Goal: Task Accomplishment & Management: Manage account settings

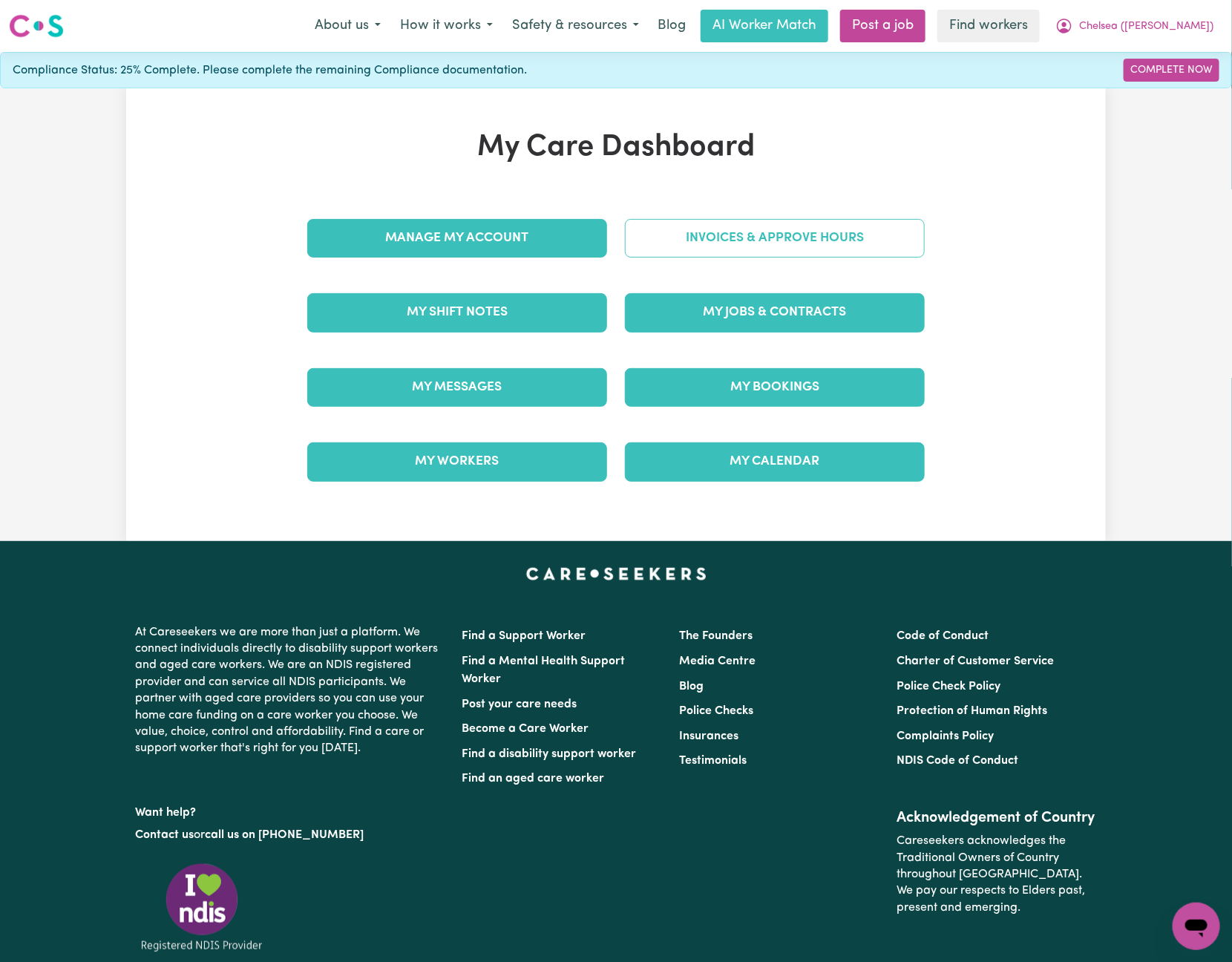
click at [722, 232] on link "Invoices & Approve Hours" at bounding box center [775, 238] width 300 height 38
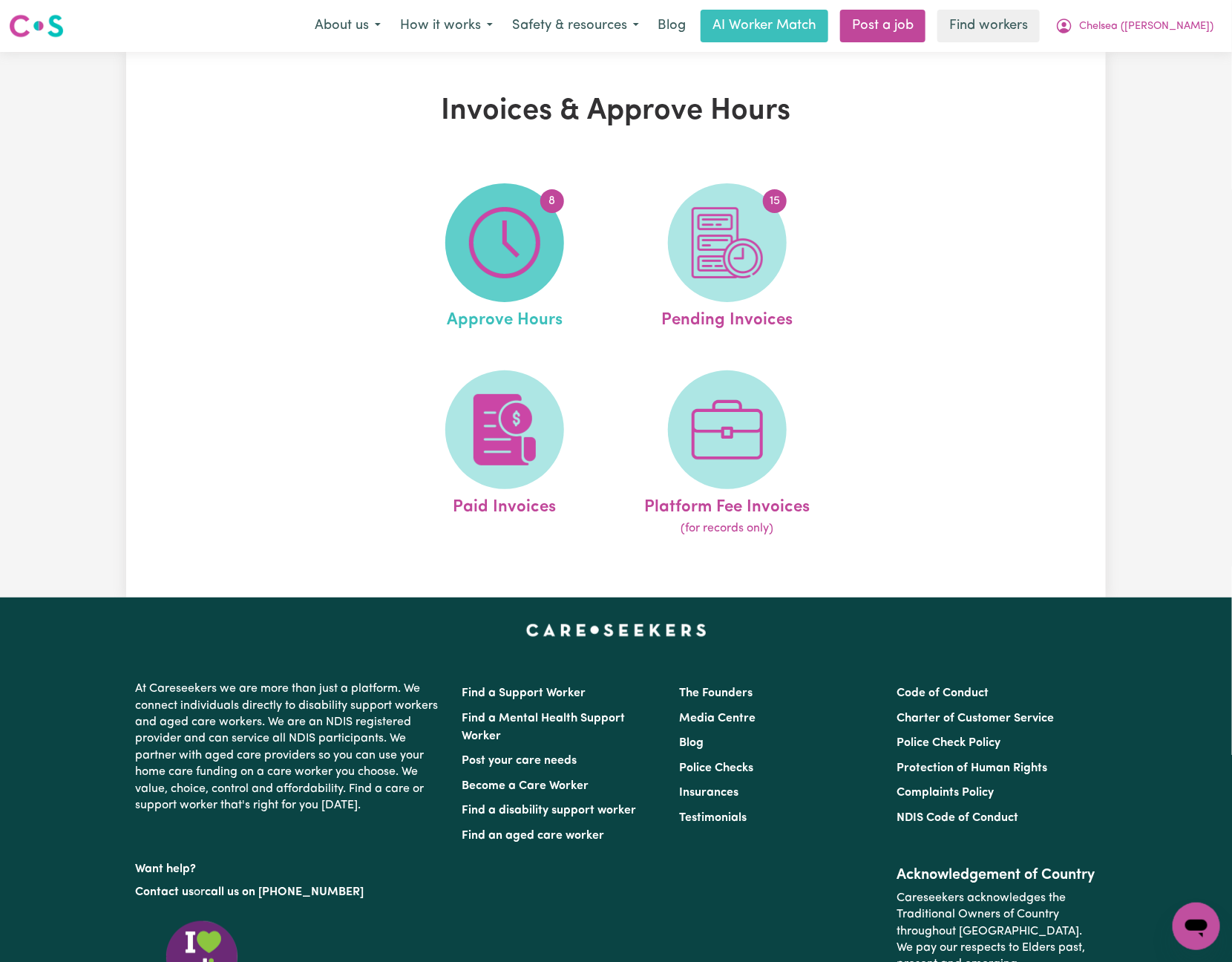
click at [547, 263] on span "8" at bounding box center [505, 242] width 119 height 119
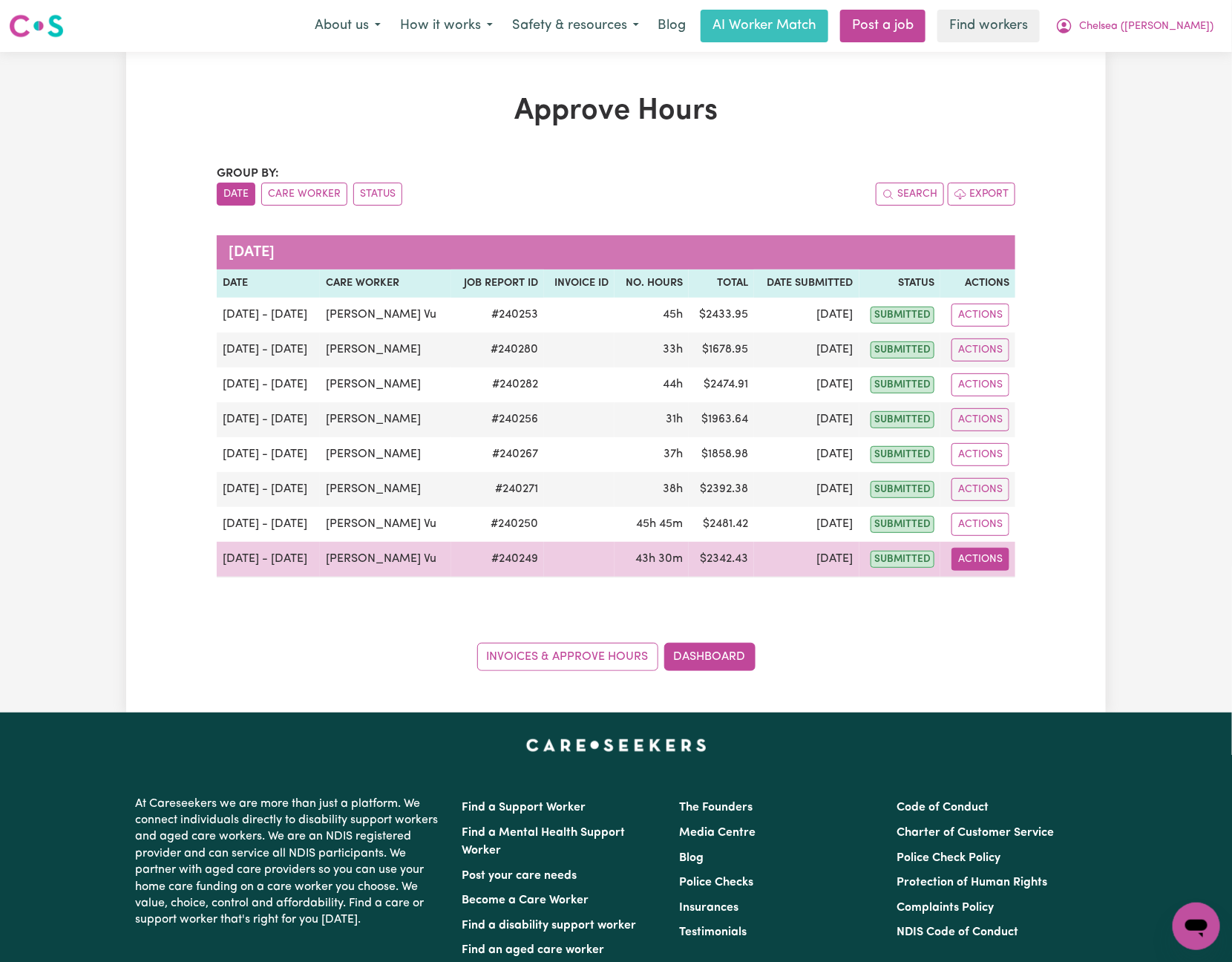
click at [991, 571] on button "Actions" at bounding box center [980, 559] width 57 height 23
click at [1024, 596] on link "View Job Report" at bounding box center [1019, 595] width 127 height 30
select select "pm"
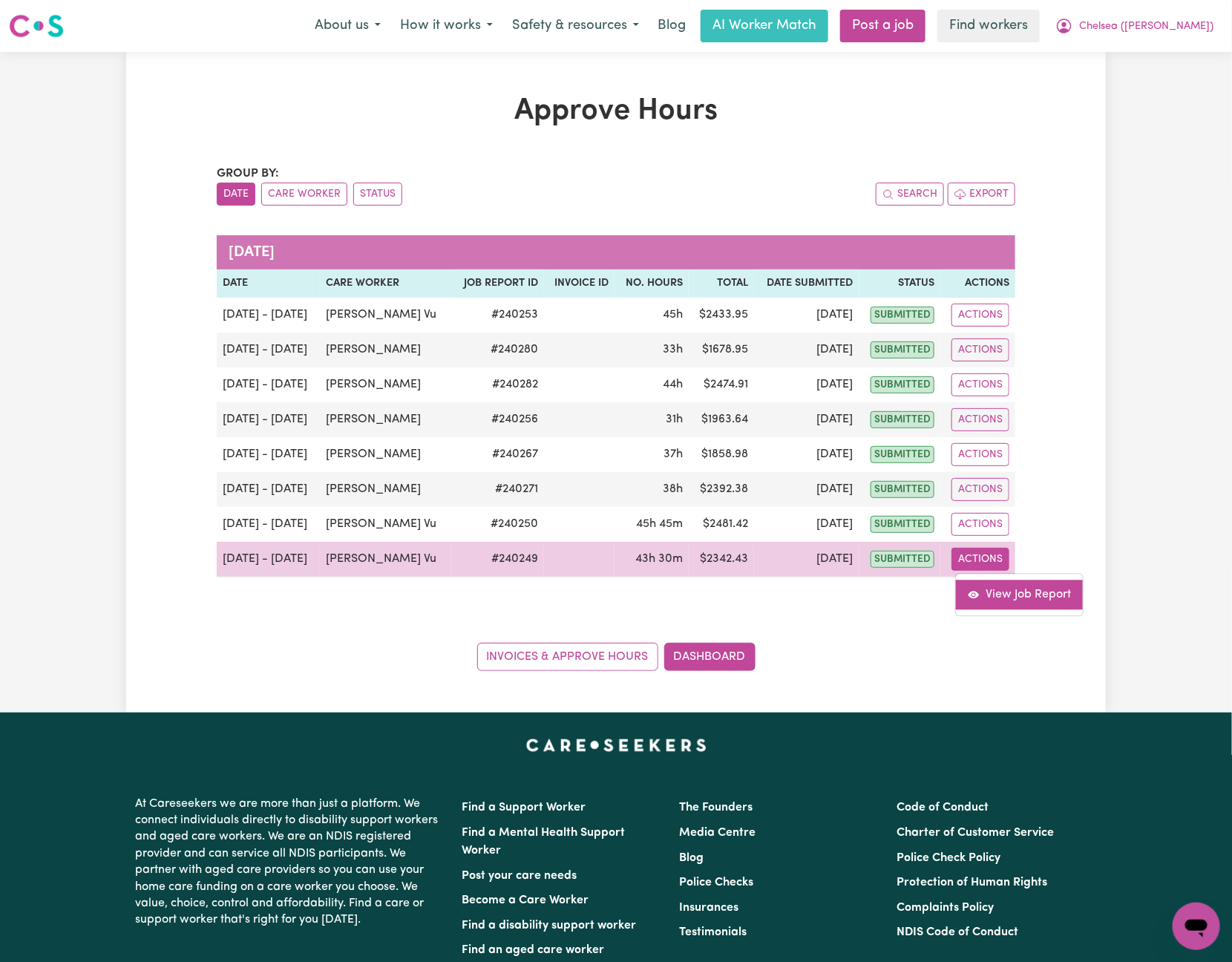
select select "pm"
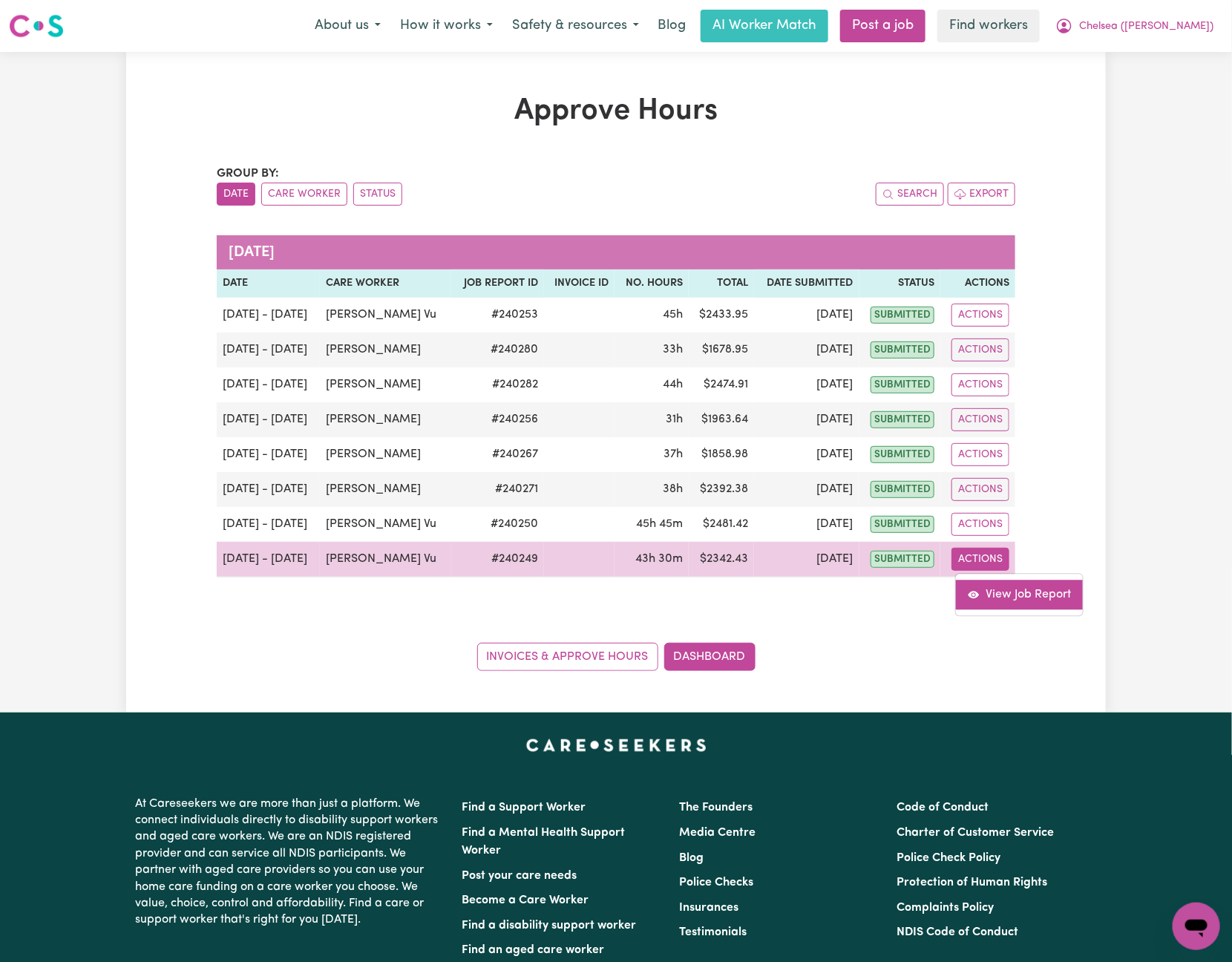
select select "pm"
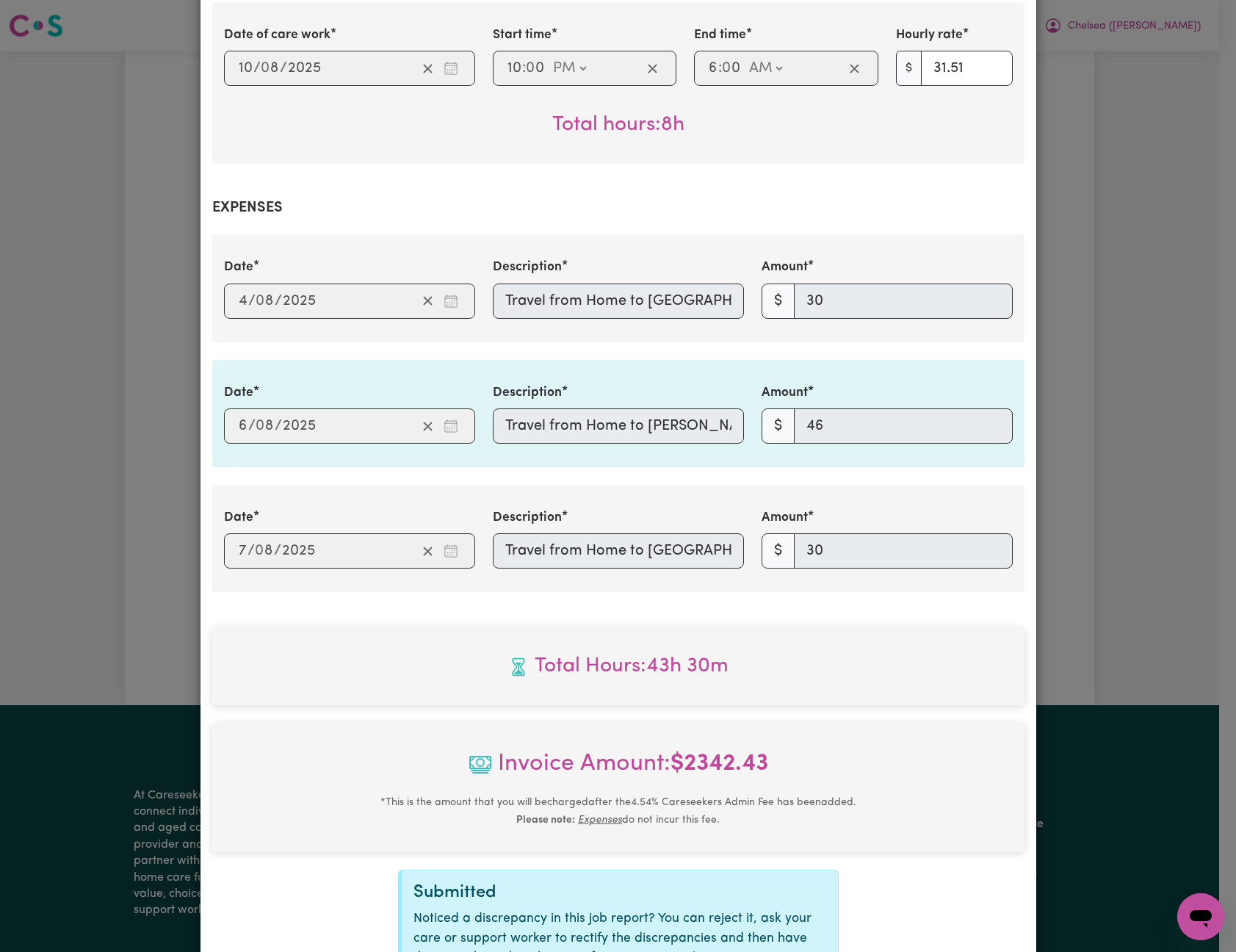
scroll to position [1807, 0]
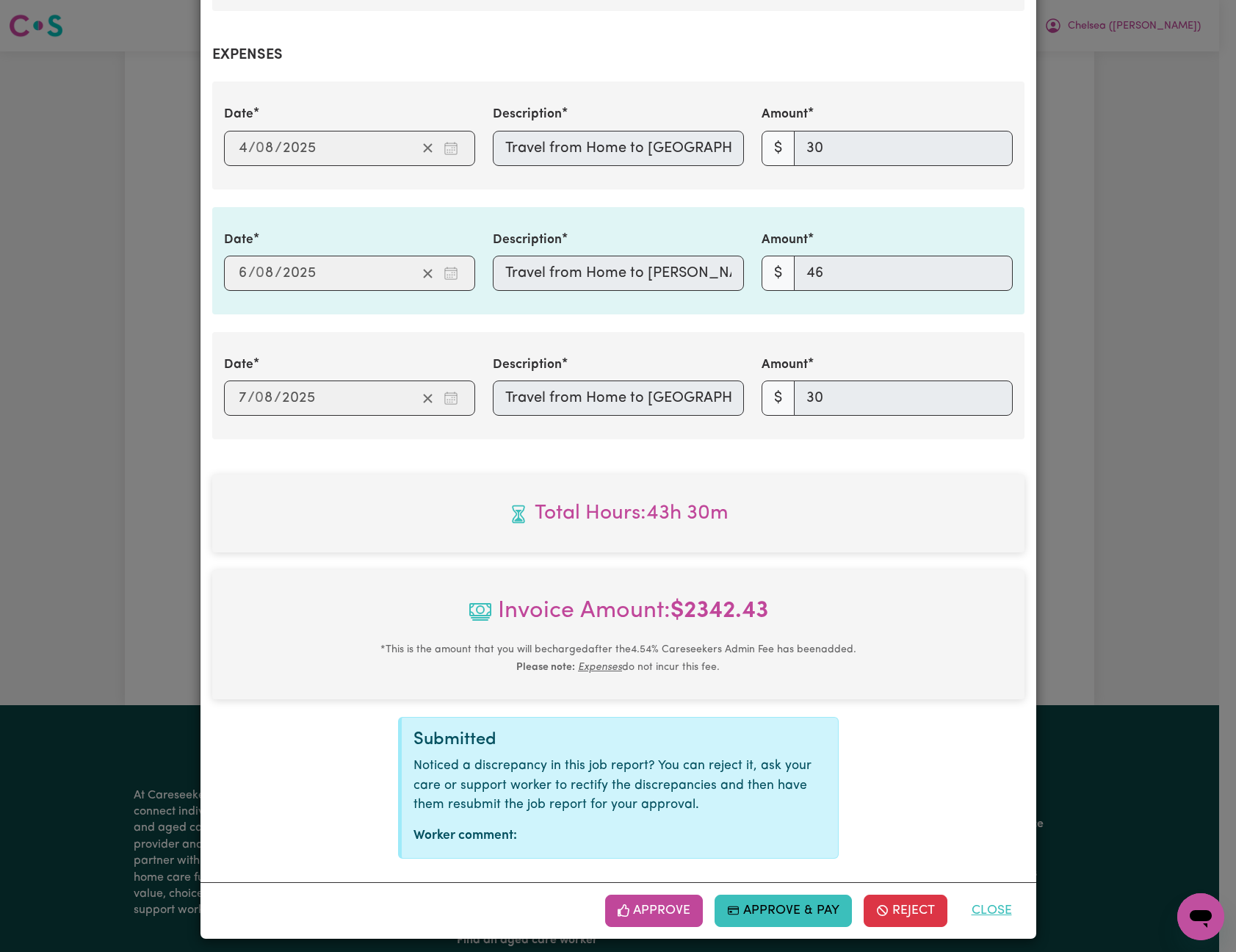
click at [983, 905] on button "Close" at bounding box center [991, 910] width 65 height 32
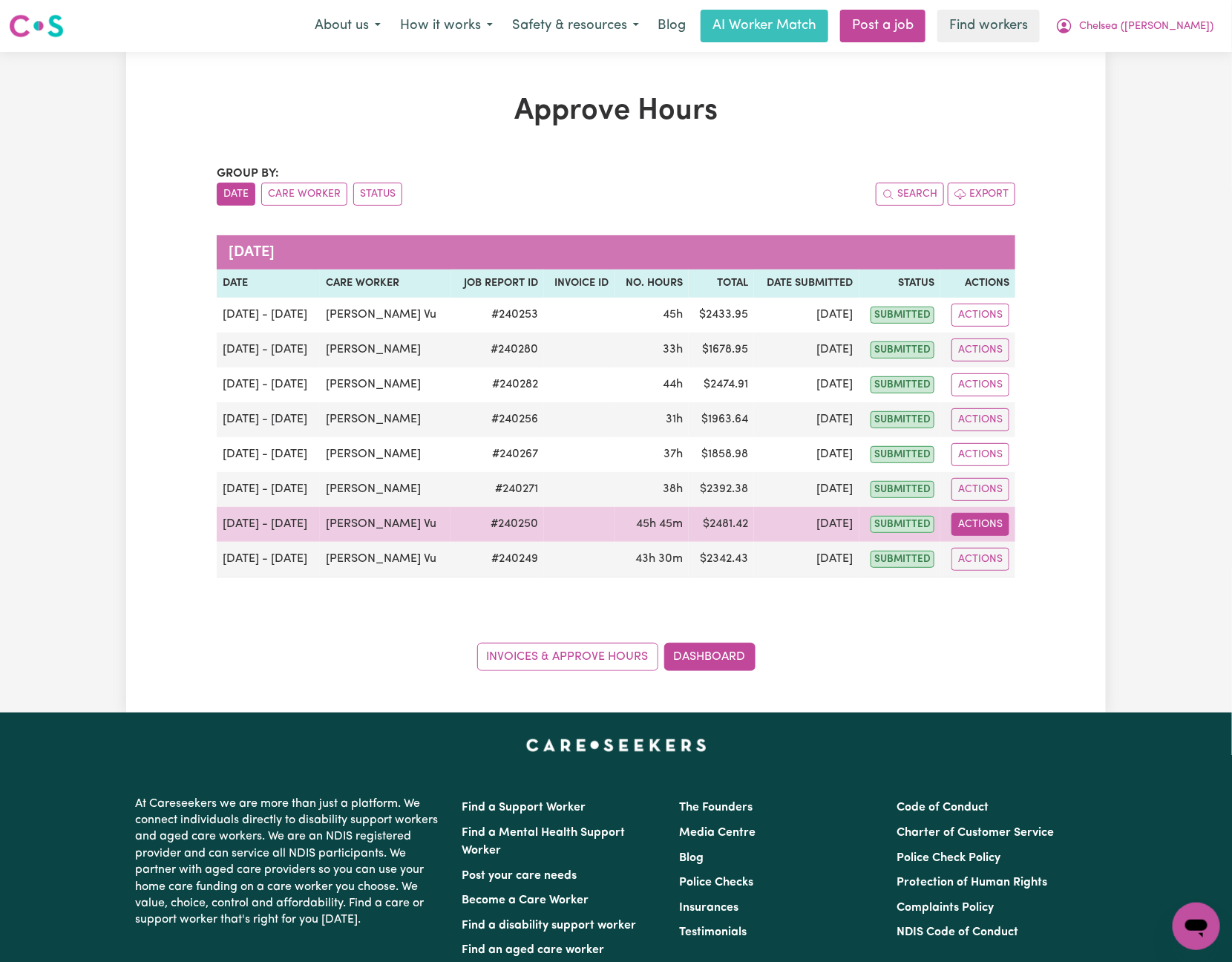
click at [978, 528] on button "Actions" at bounding box center [980, 525] width 57 height 23
click at [1022, 571] on link "View Job Report" at bounding box center [1019, 560] width 127 height 30
select select "pm"
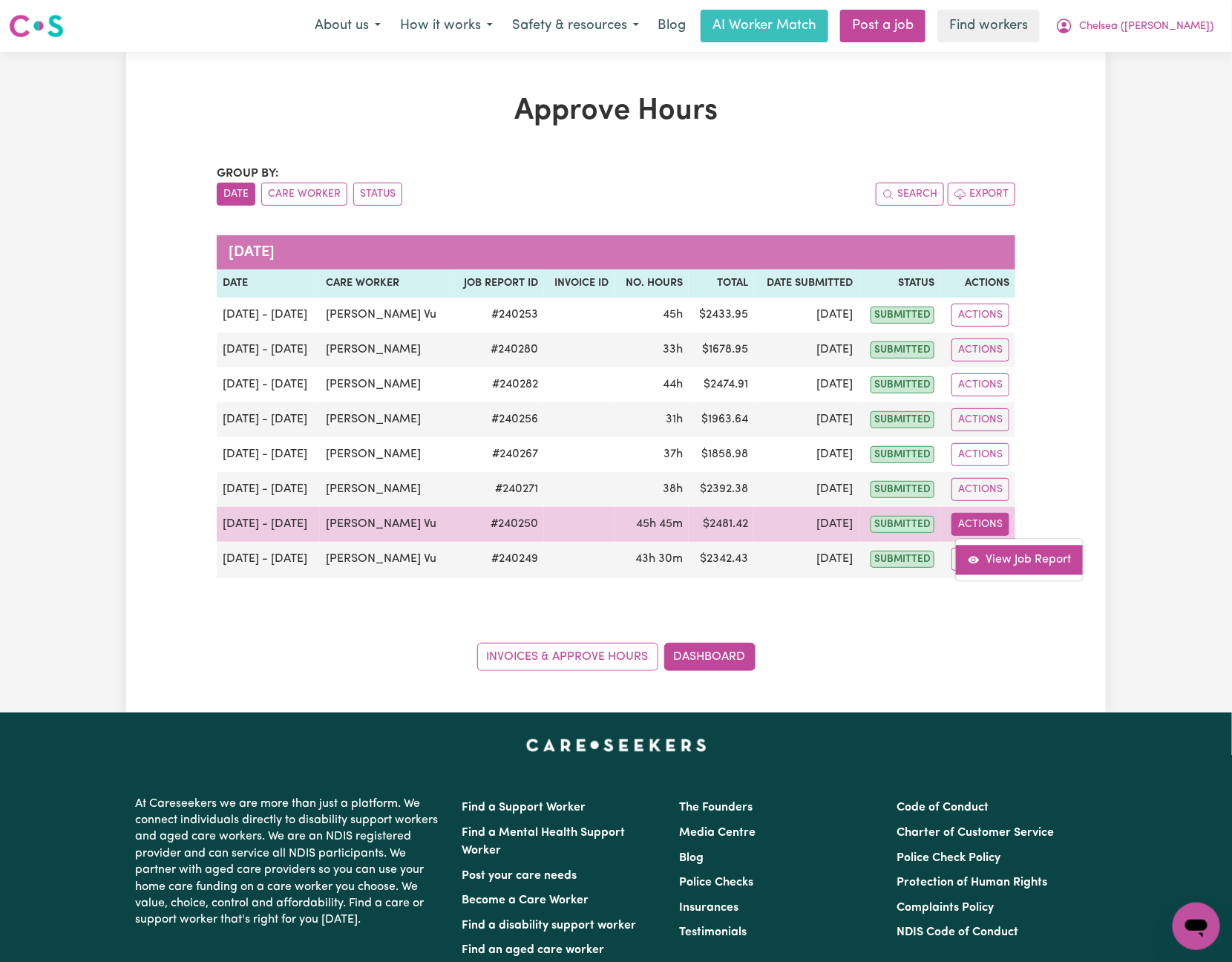
select select "pm"
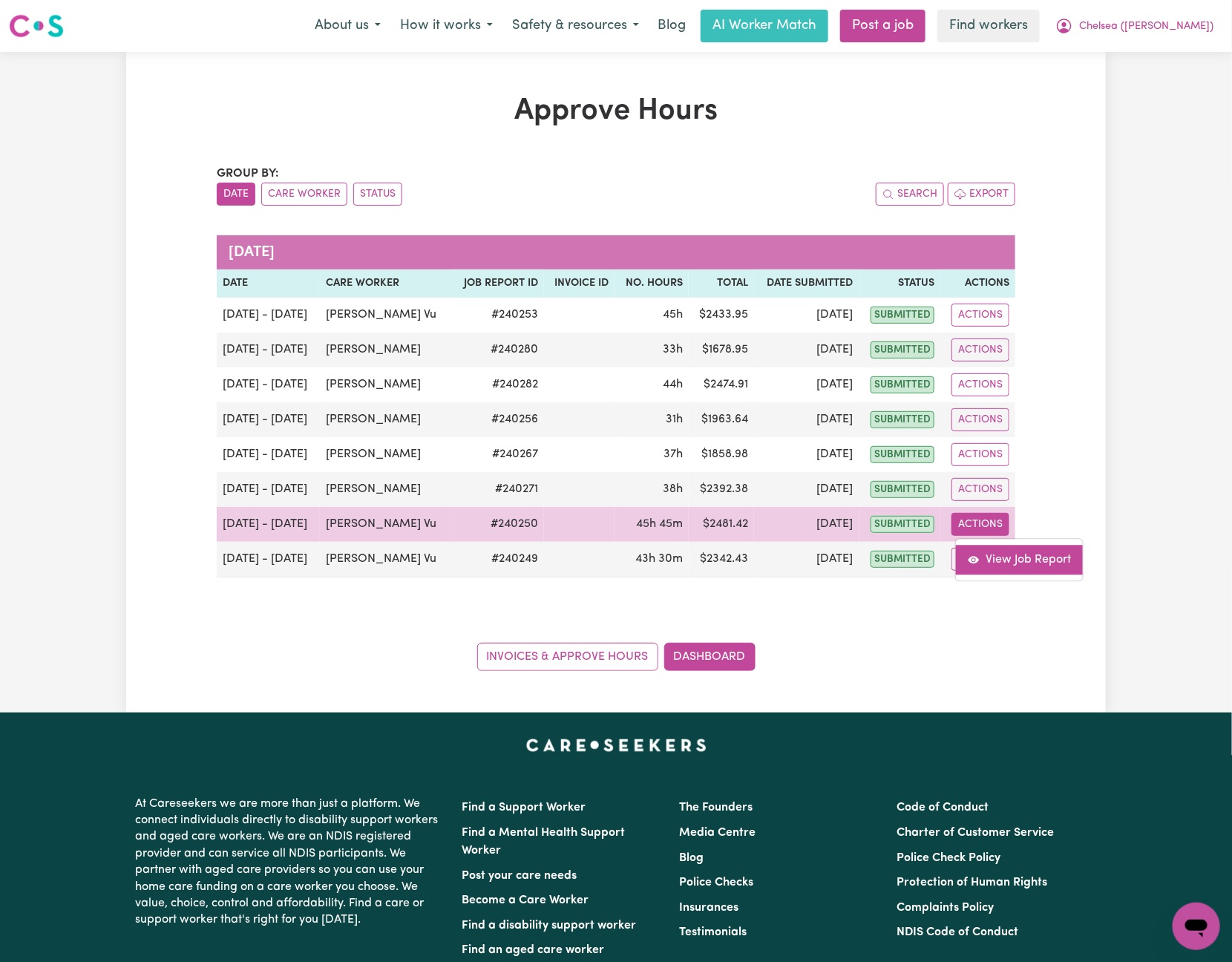
select select "pm"
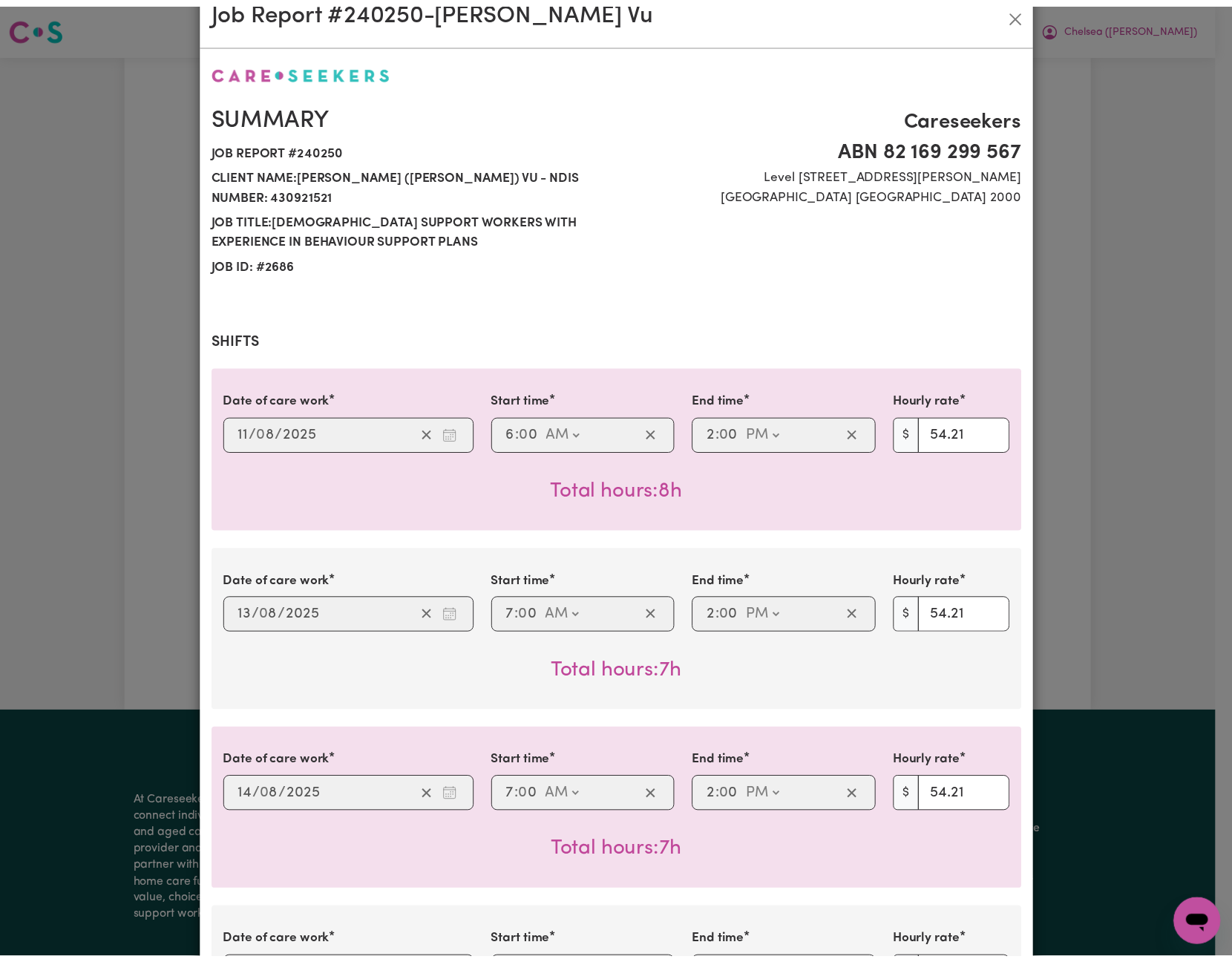
scroll to position [0, 0]
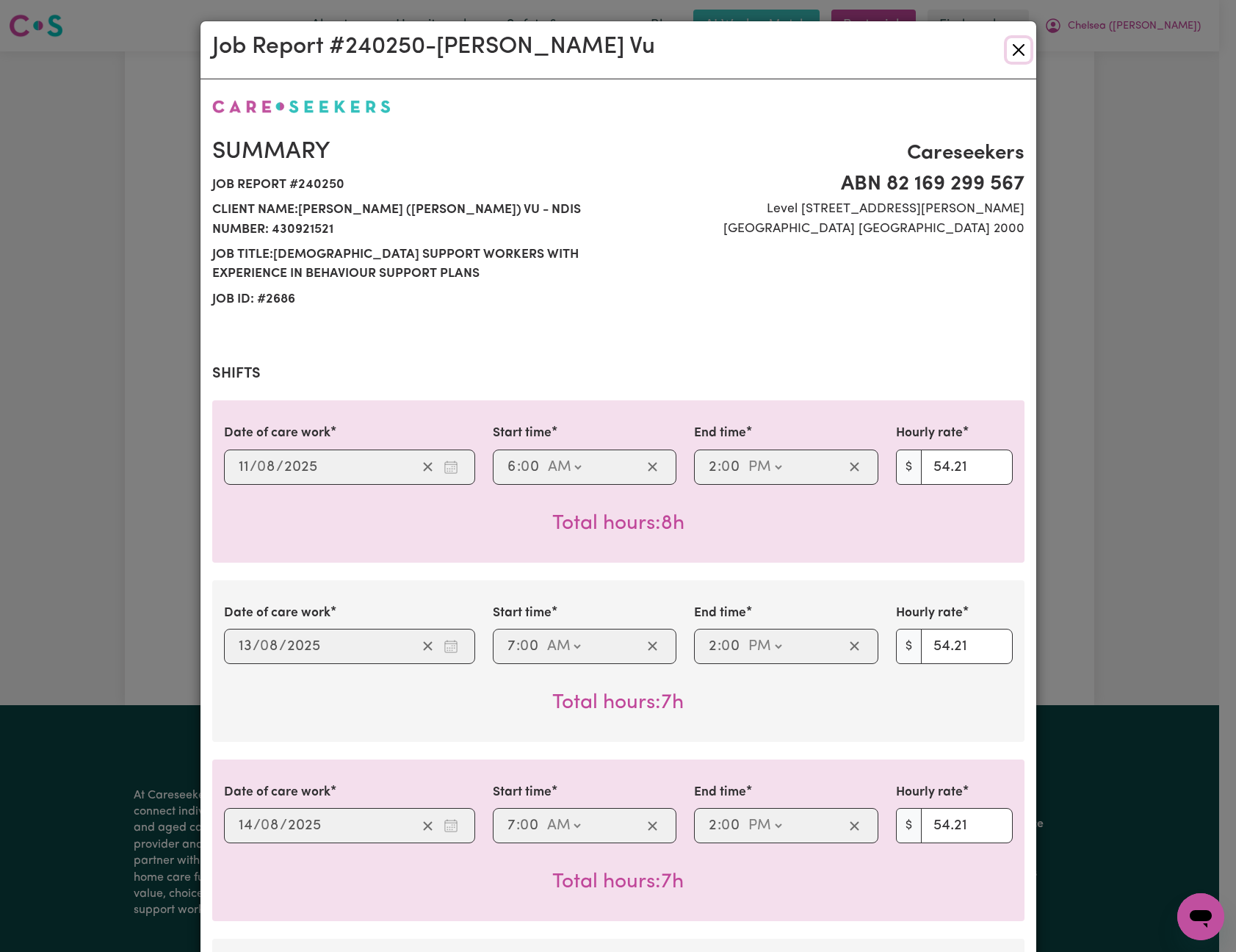
drag, startPoint x: 1008, startPoint y: 49, endPoint x: 981, endPoint y: 53, distance: 27.3
click at [1008, 49] on button "Close" at bounding box center [1018, 49] width 24 height 24
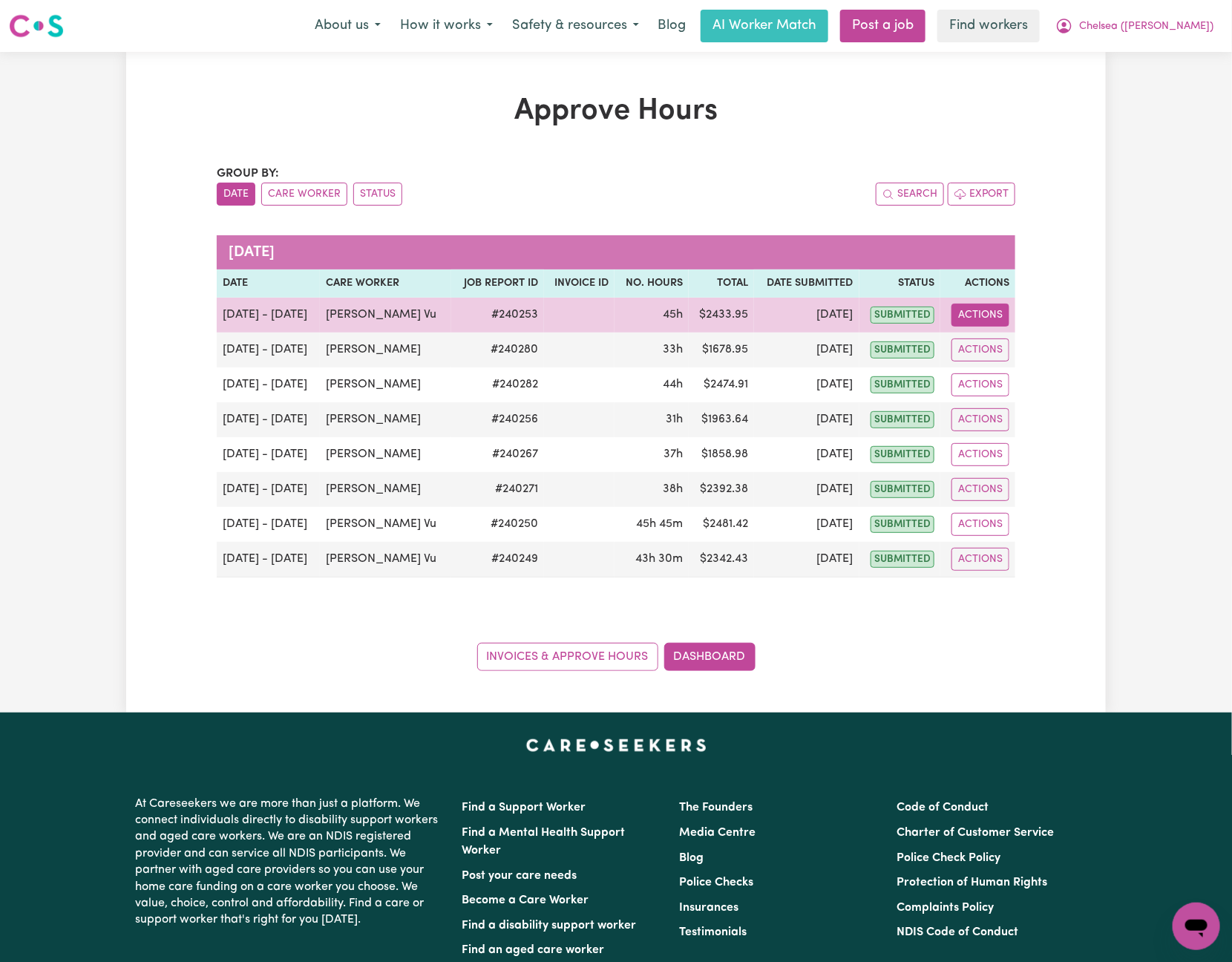
click at [995, 317] on button "Actions" at bounding box center [980, 315] width 57 height 23
click at [1015, 347] on link "View Job Report" at bounding box center [1019, 351] width 127 height 30
select select "pm"
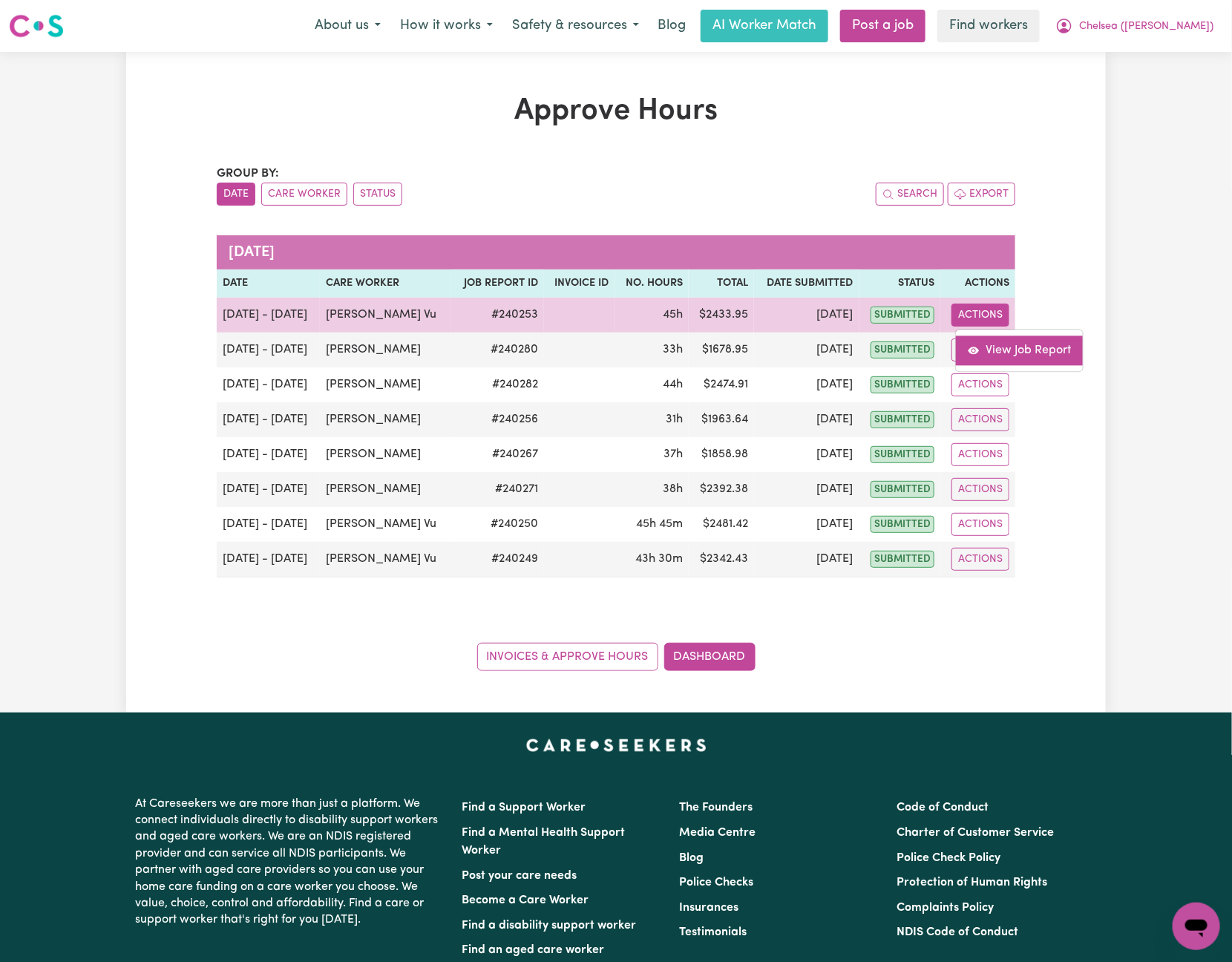
select select "pm"
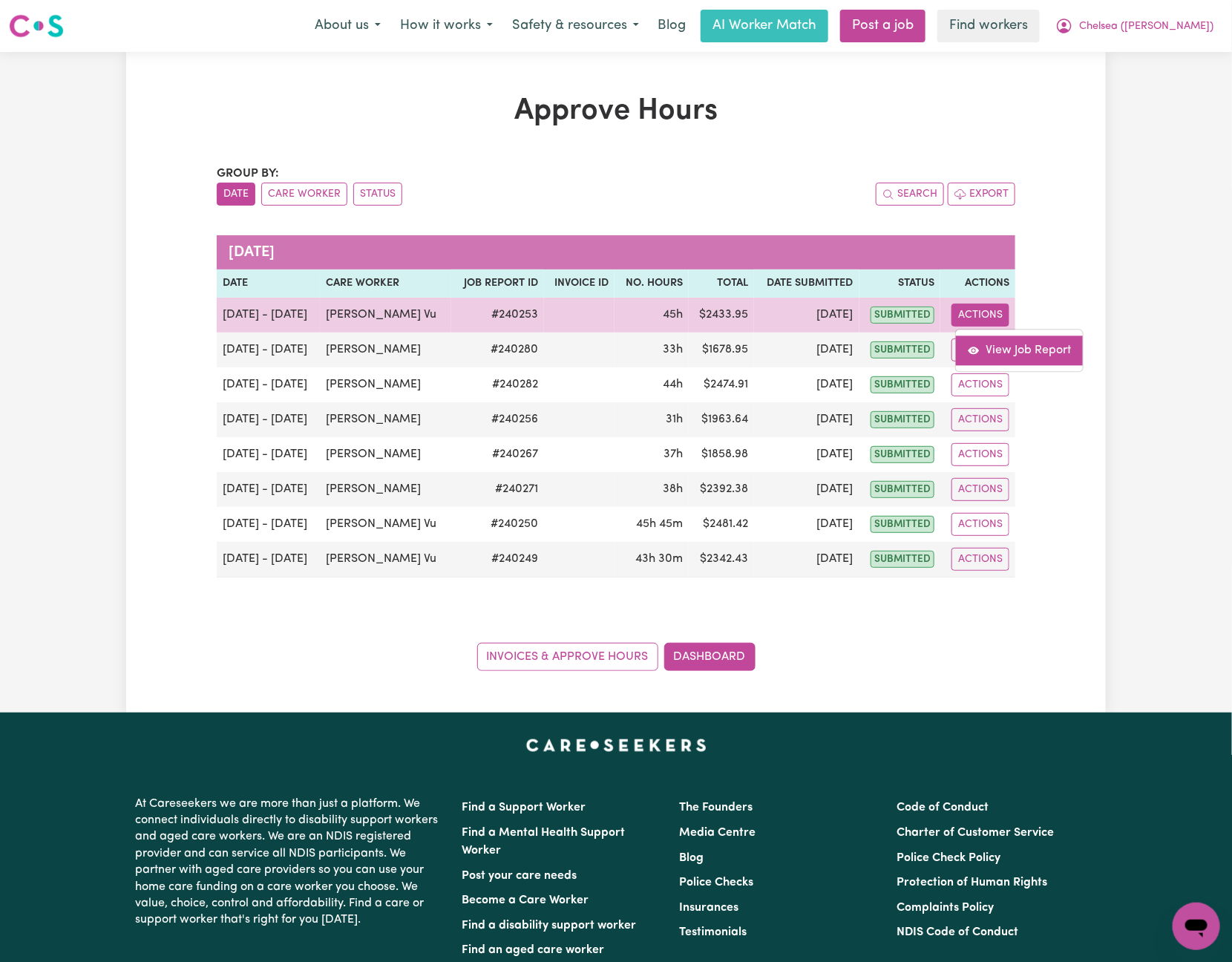
select select "pm"
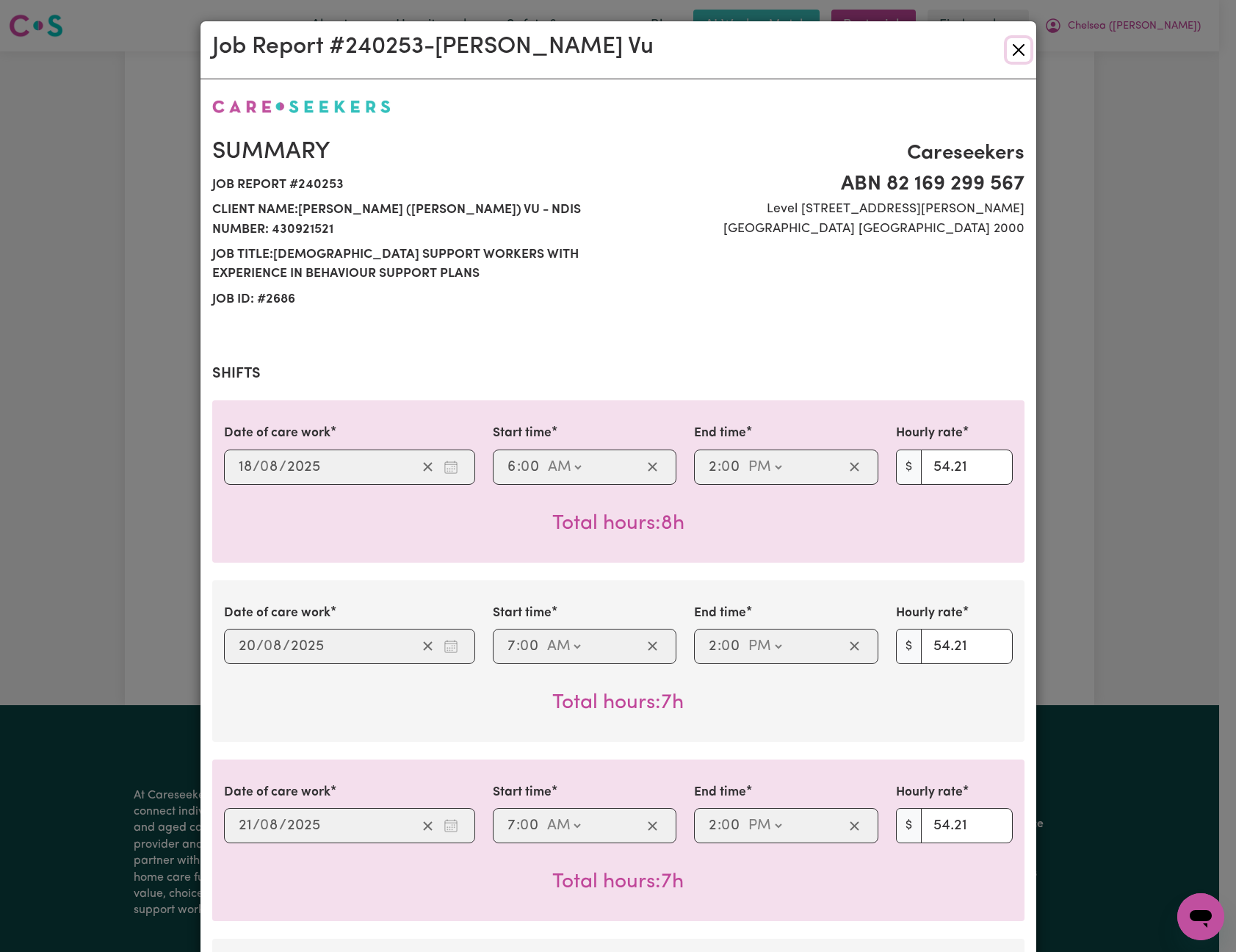
click at [1013, 56] on button "Close" at bounding box center [1018, 49] width 24 height 24
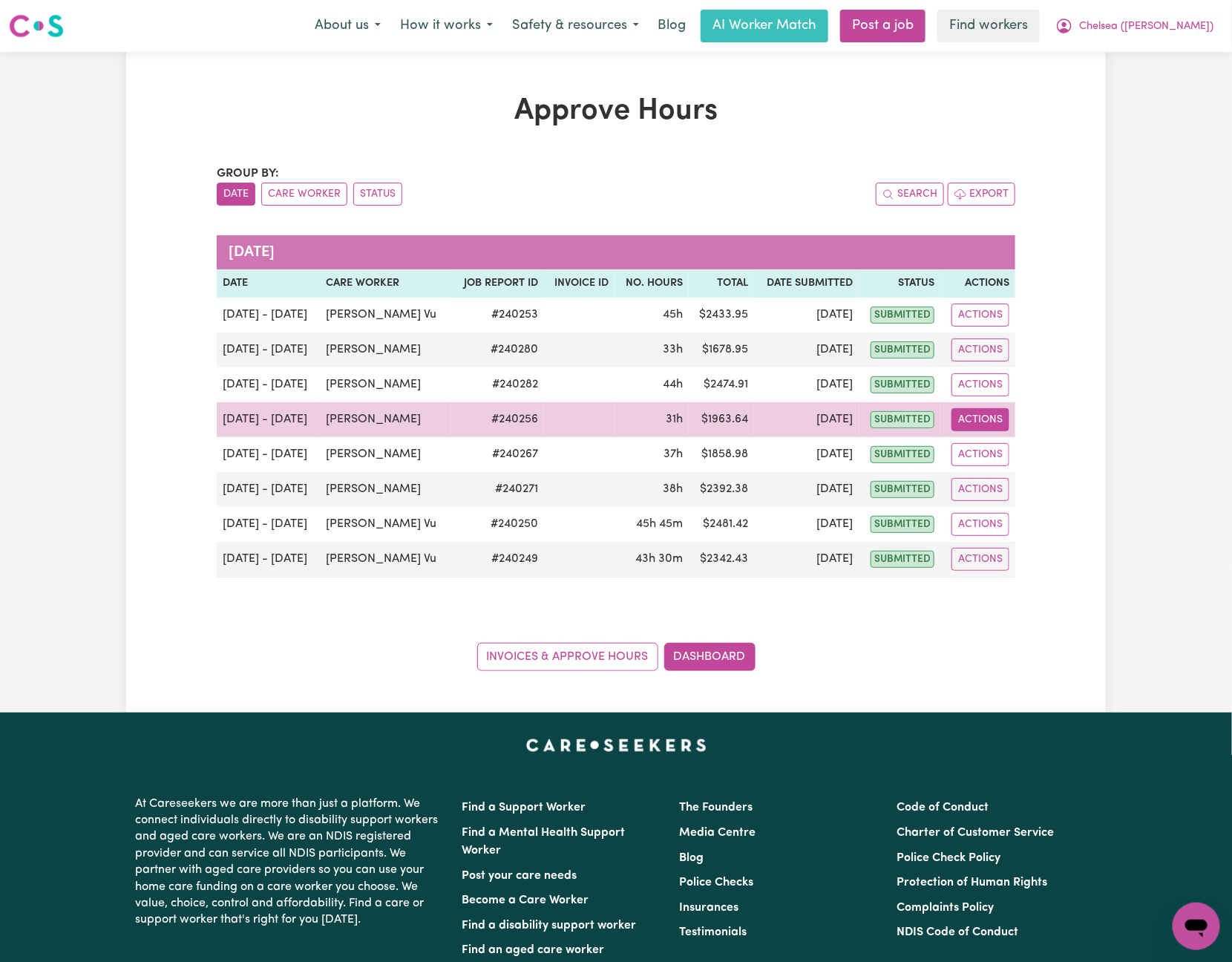
click at [995, 421] on button "Actions" at bounding box center [980, 420] width 57 height 23
click at [1014, 451] on link "View Job Report" at bounding box center [1019, 455] width 127 height 30
select select "pm"
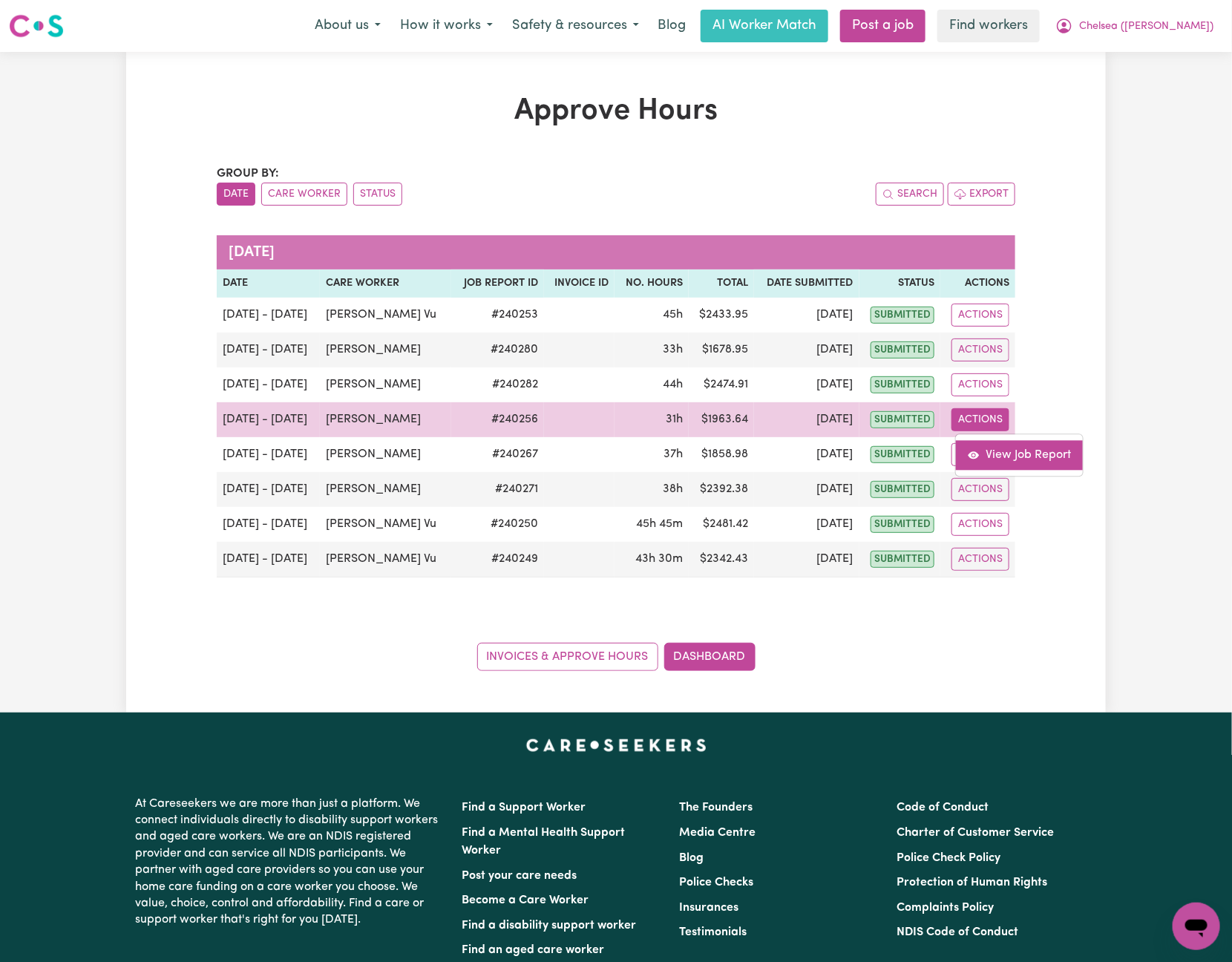
select select "pm"
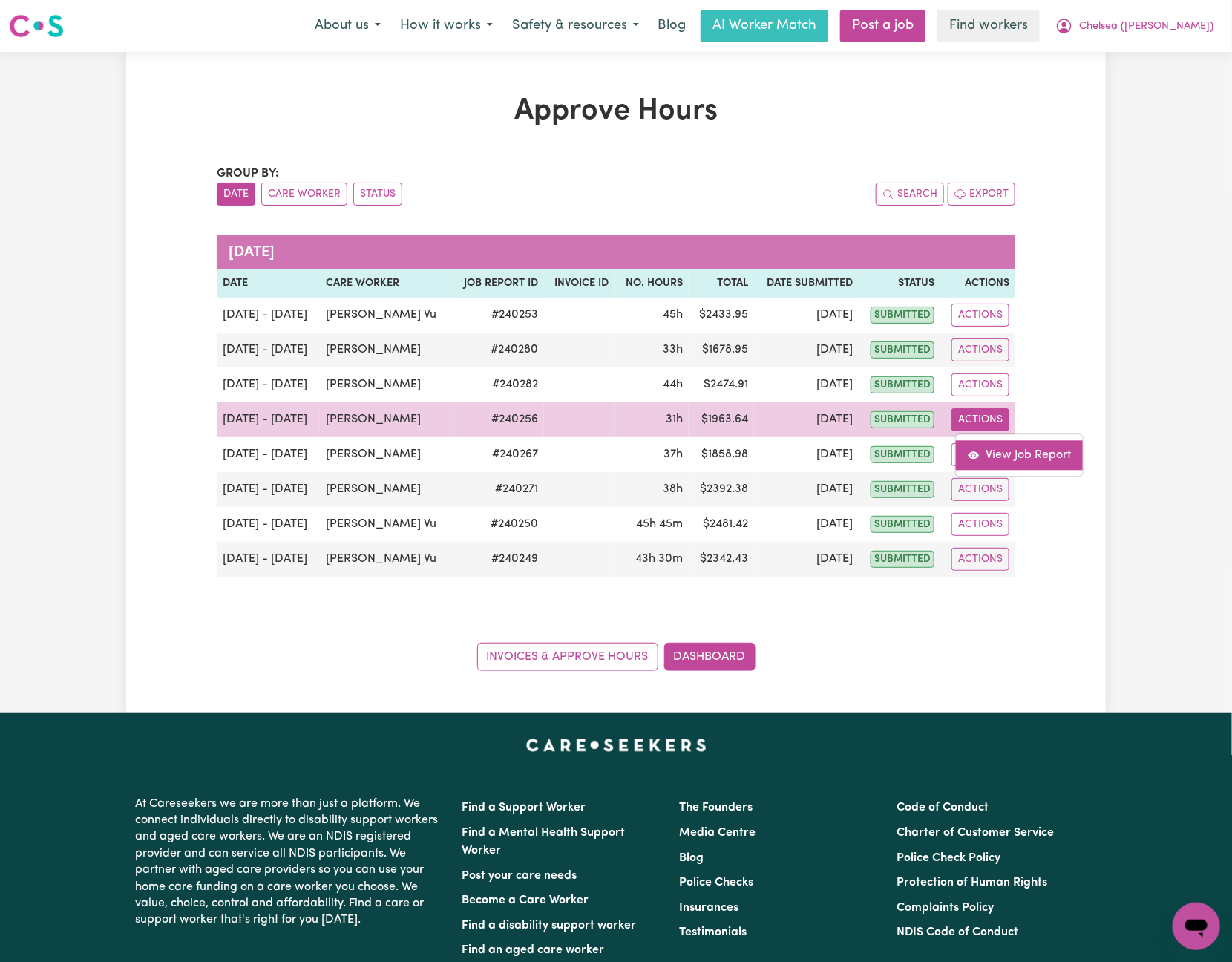
select select "pm"
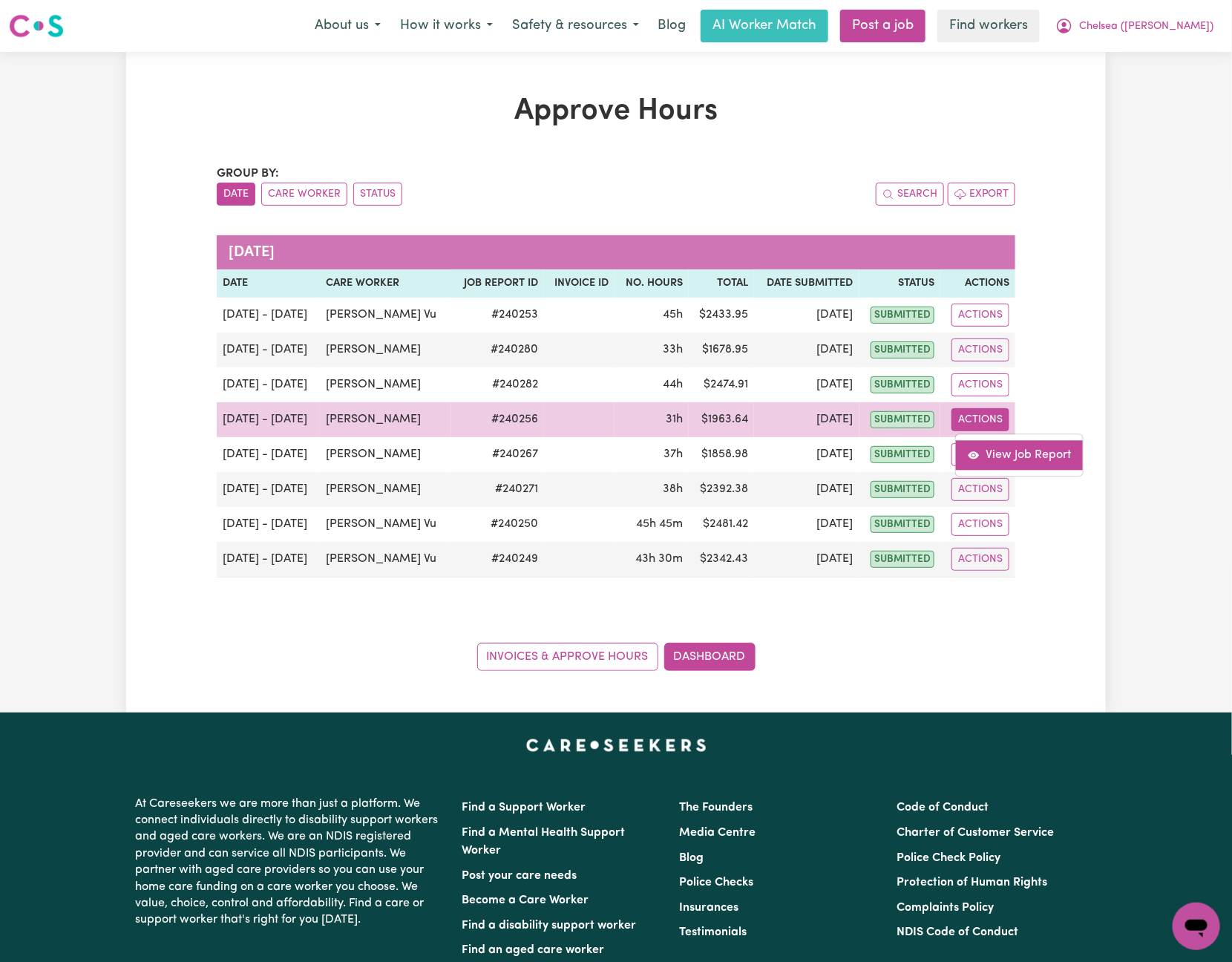
select select "pm"
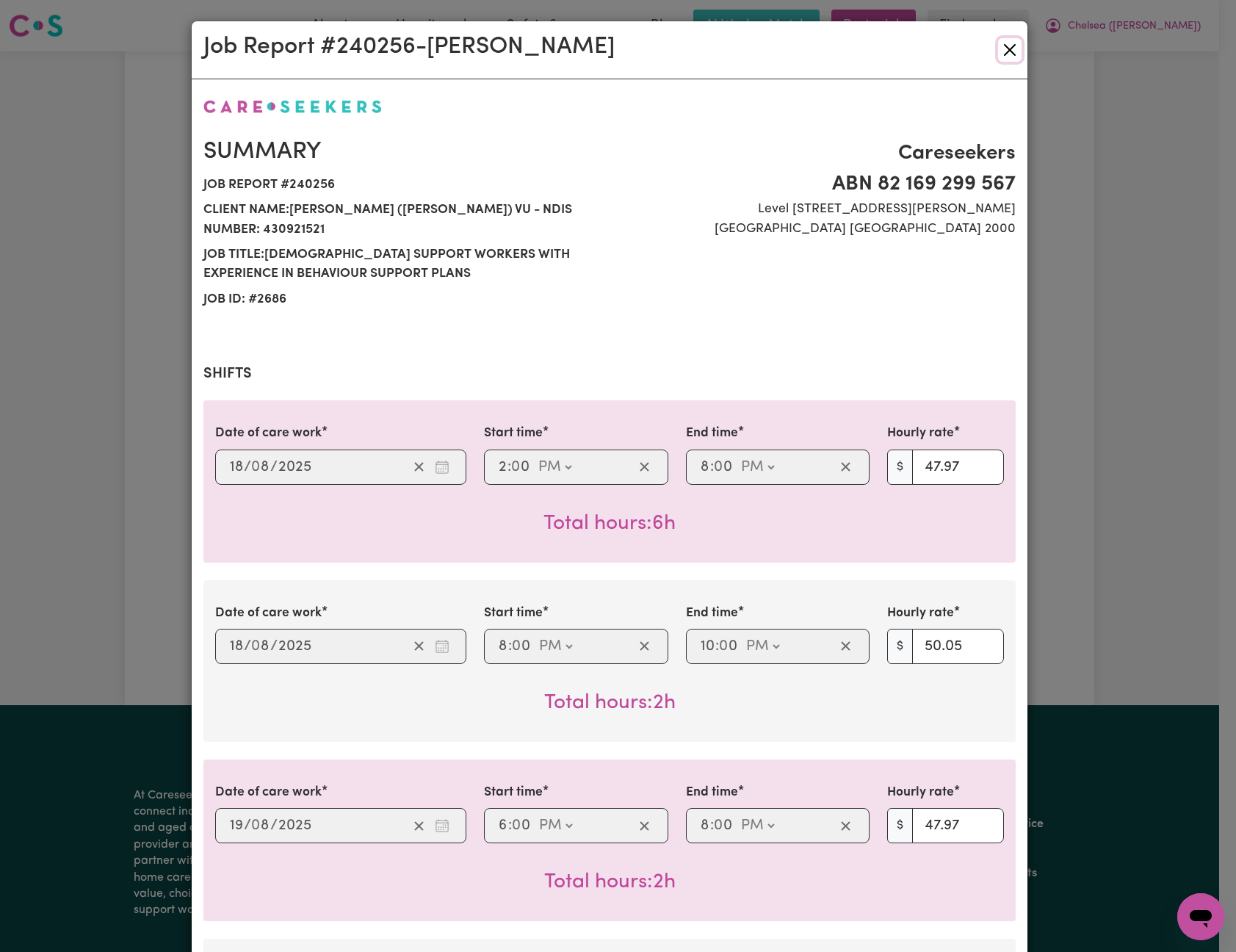
drag, startPoint x: 1008, startPoint y: 50, endPoint x: 1084, endPoint y: 49, distance: 76.0
click at [1009, 53] on button "Close" at bounding box center [1010, 49] width 24 height 24
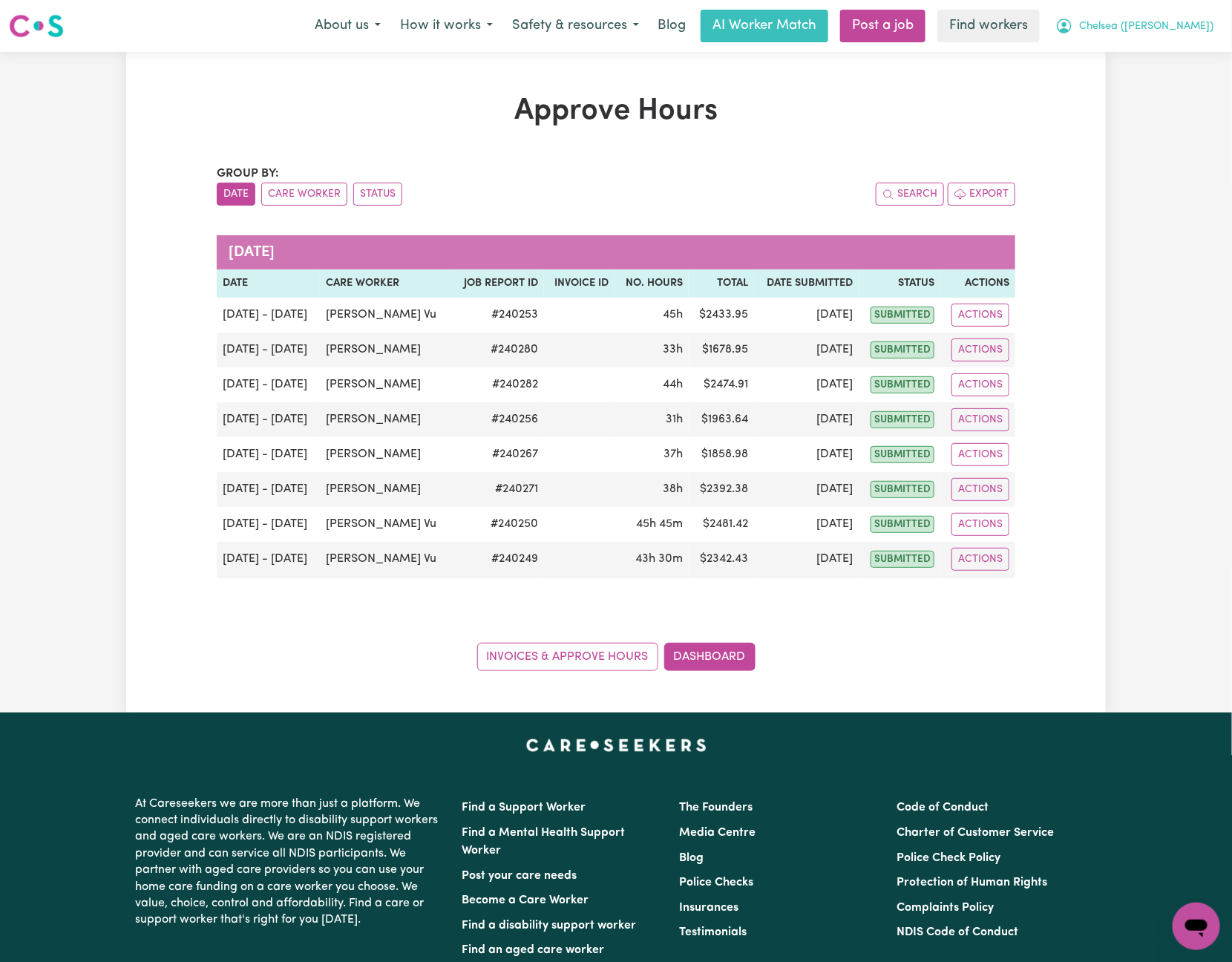
click at [1178, 25] on span "Chelsea ([PERSON_NAME])" at bounding box center [1145, 27] width 134 height 17
click at [990, 114] on h1 "Approve Hours" at bounding box center [616, 111] width 799 height 36
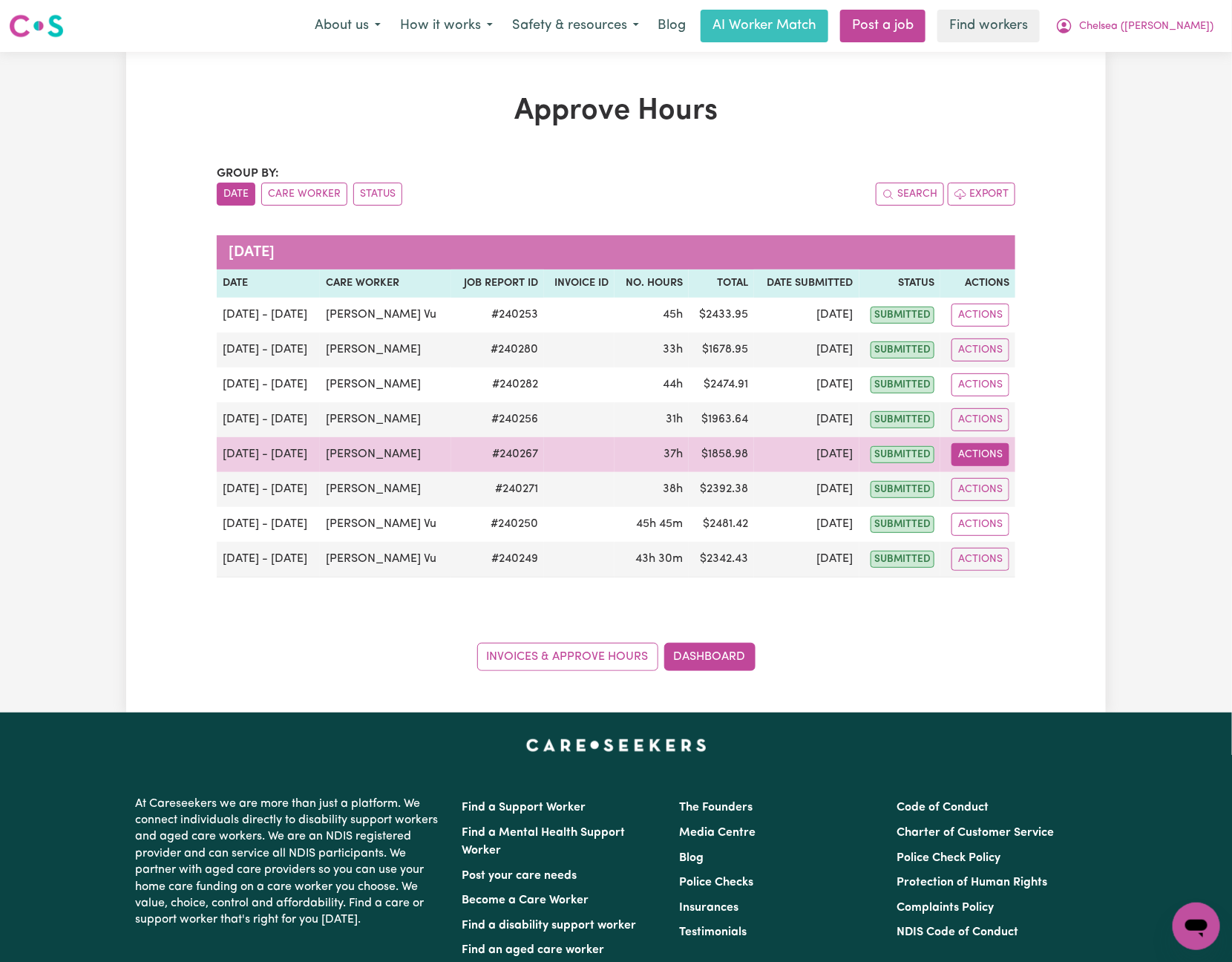
click at [989, 459] on button "Actions" at bounding box center [980, 455] width 57 height 23
click at [1029, 499] on link "View Job Report" at bounding box center [1019, 490] width 127 height 30
select select "pm"
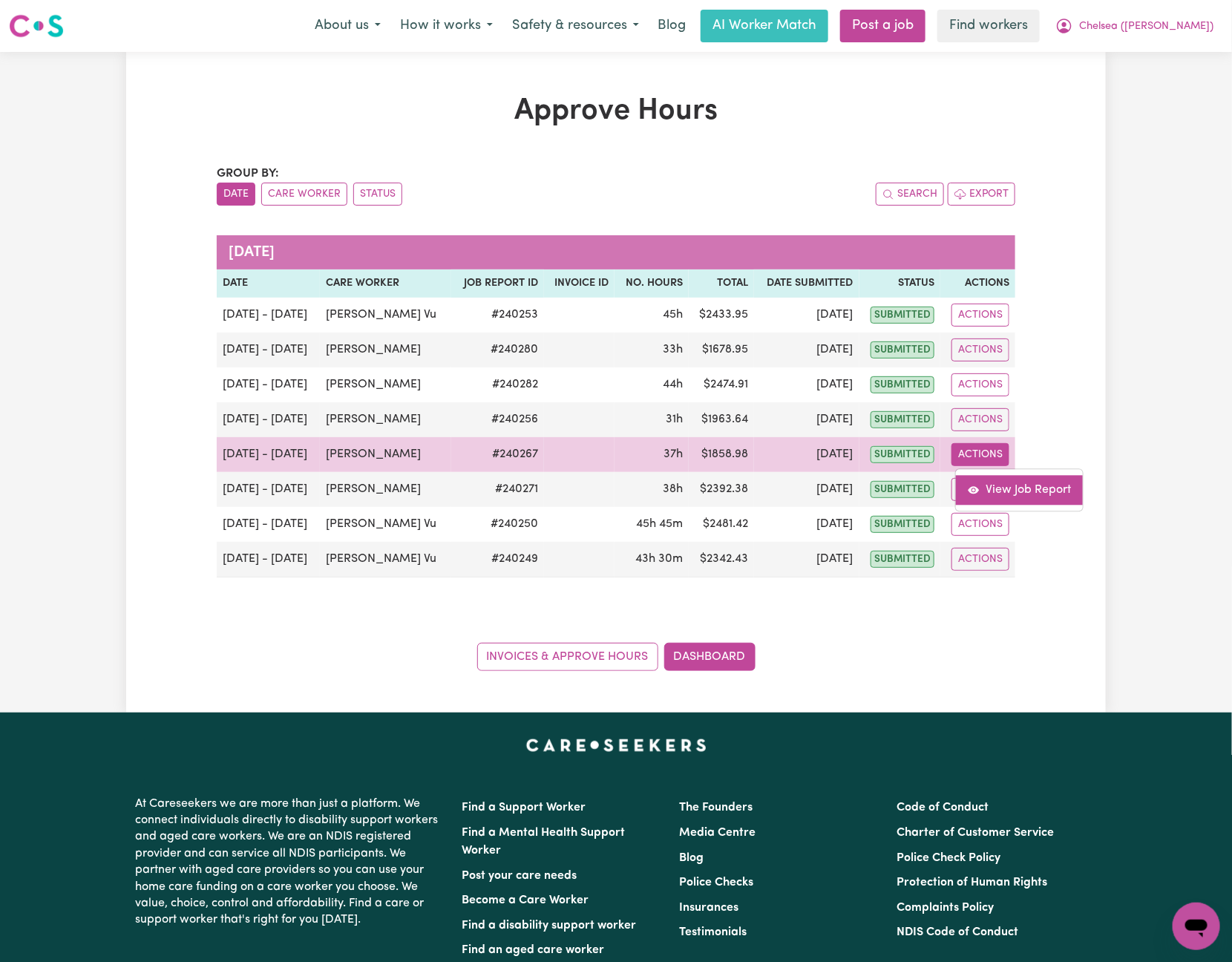
select select "pm"
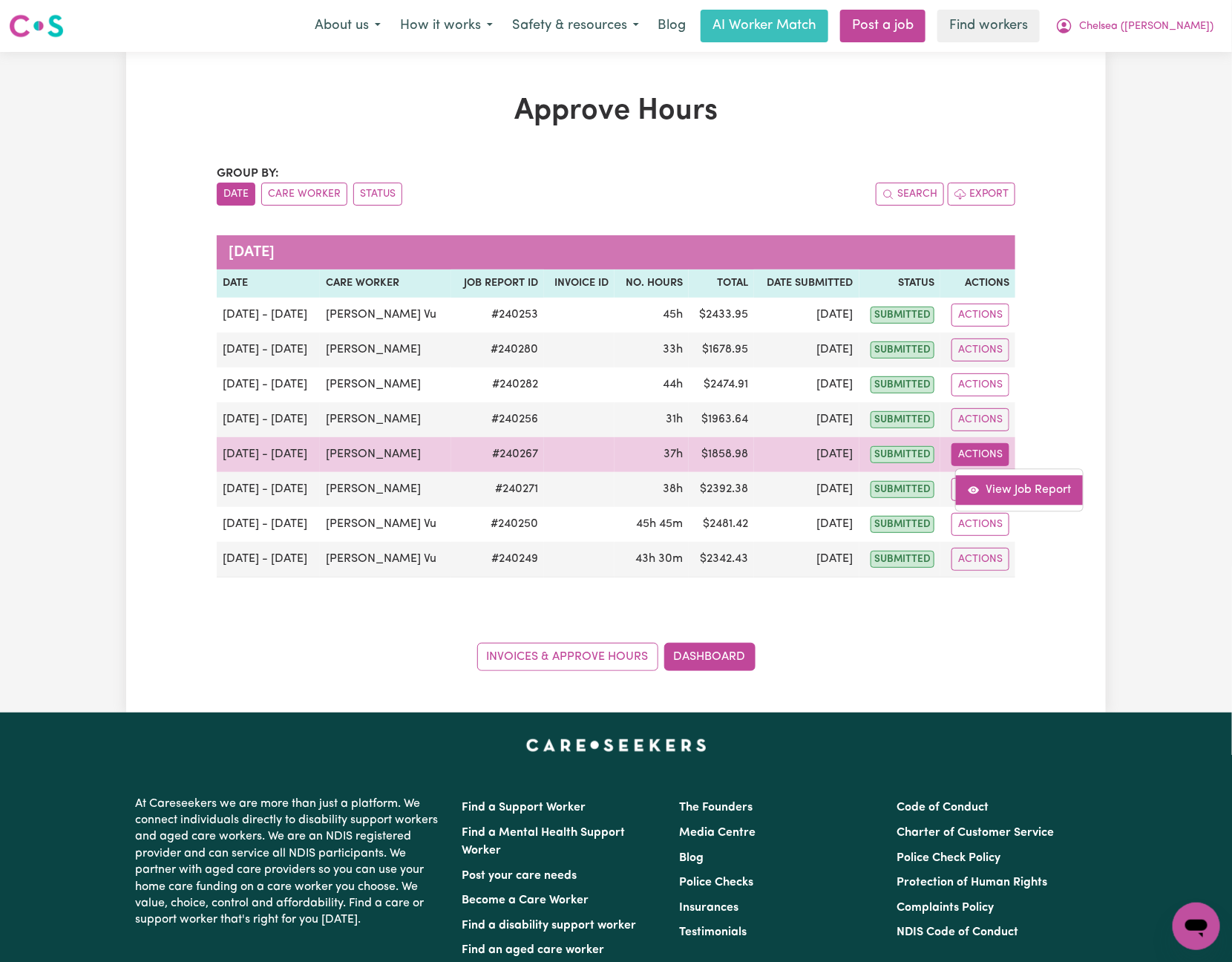
select select "pm"
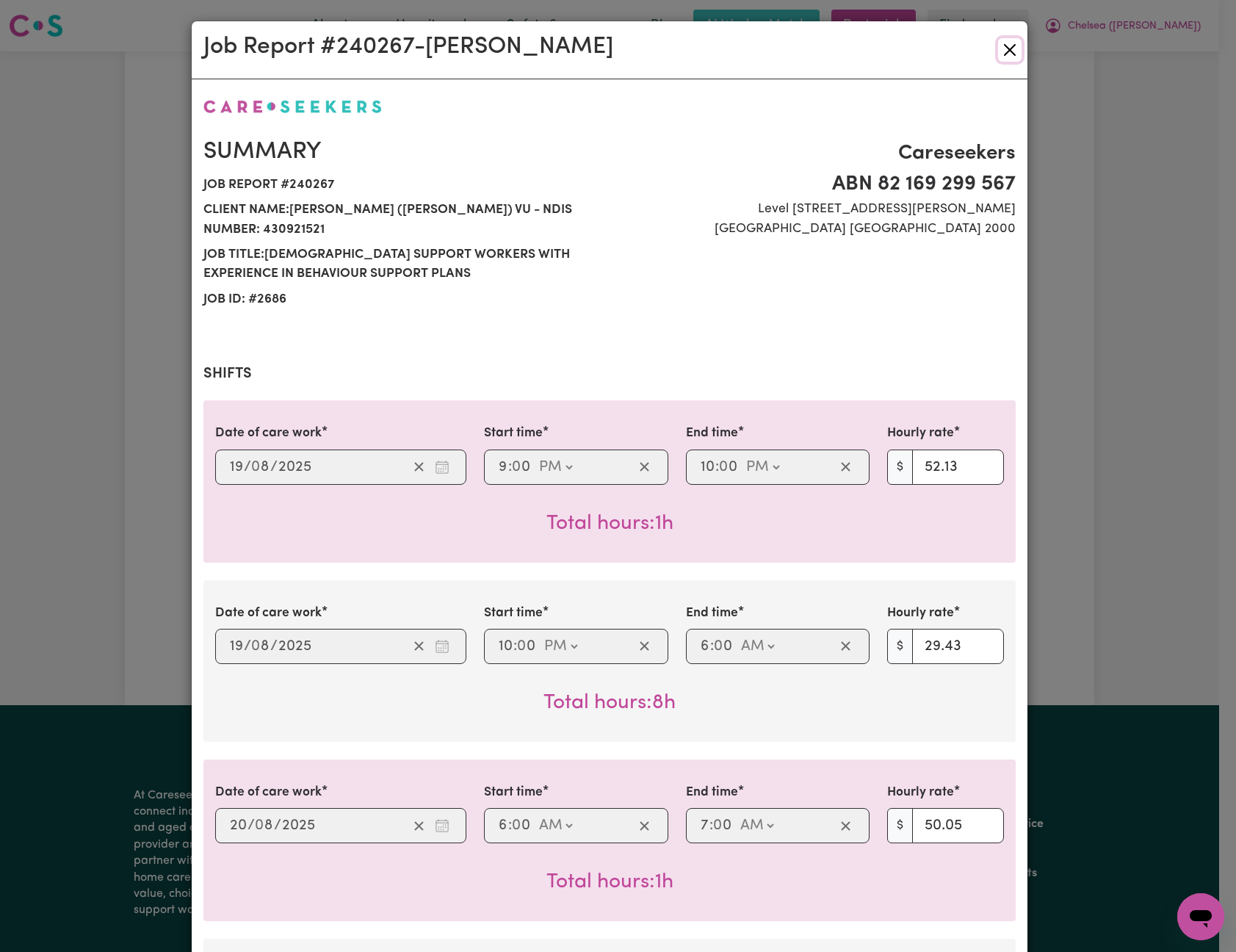
click at [1009, 50] on button "Close" at bounding box center [1010, 49] width 24 height 24
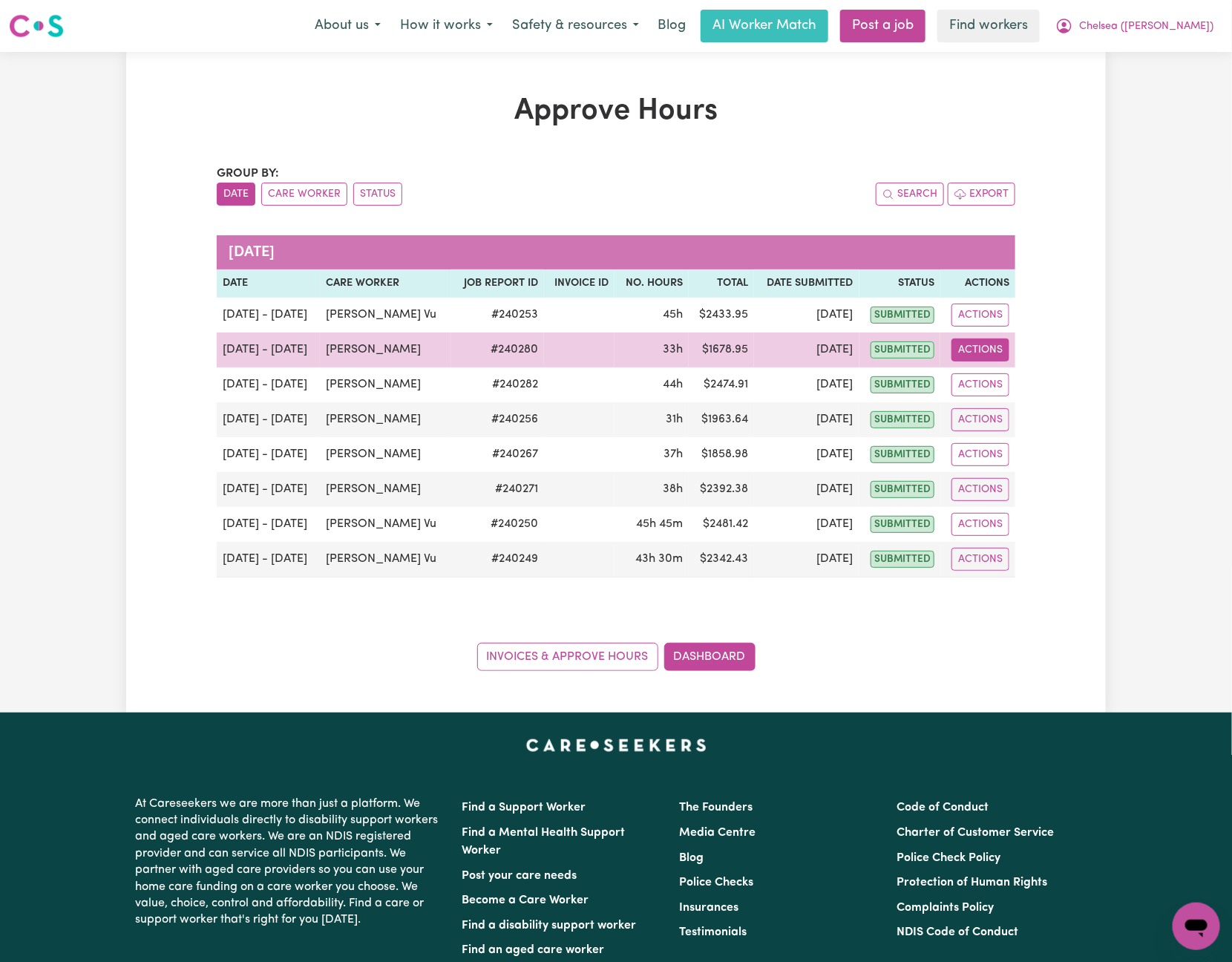
click at [998, 355] on button "Actions" at bounding box center [980, 350] width 57 height 23
click at [1006, 379] on link "View Job Report" at bounding box center [1019, 386] width 127 height 30
select select "pm"
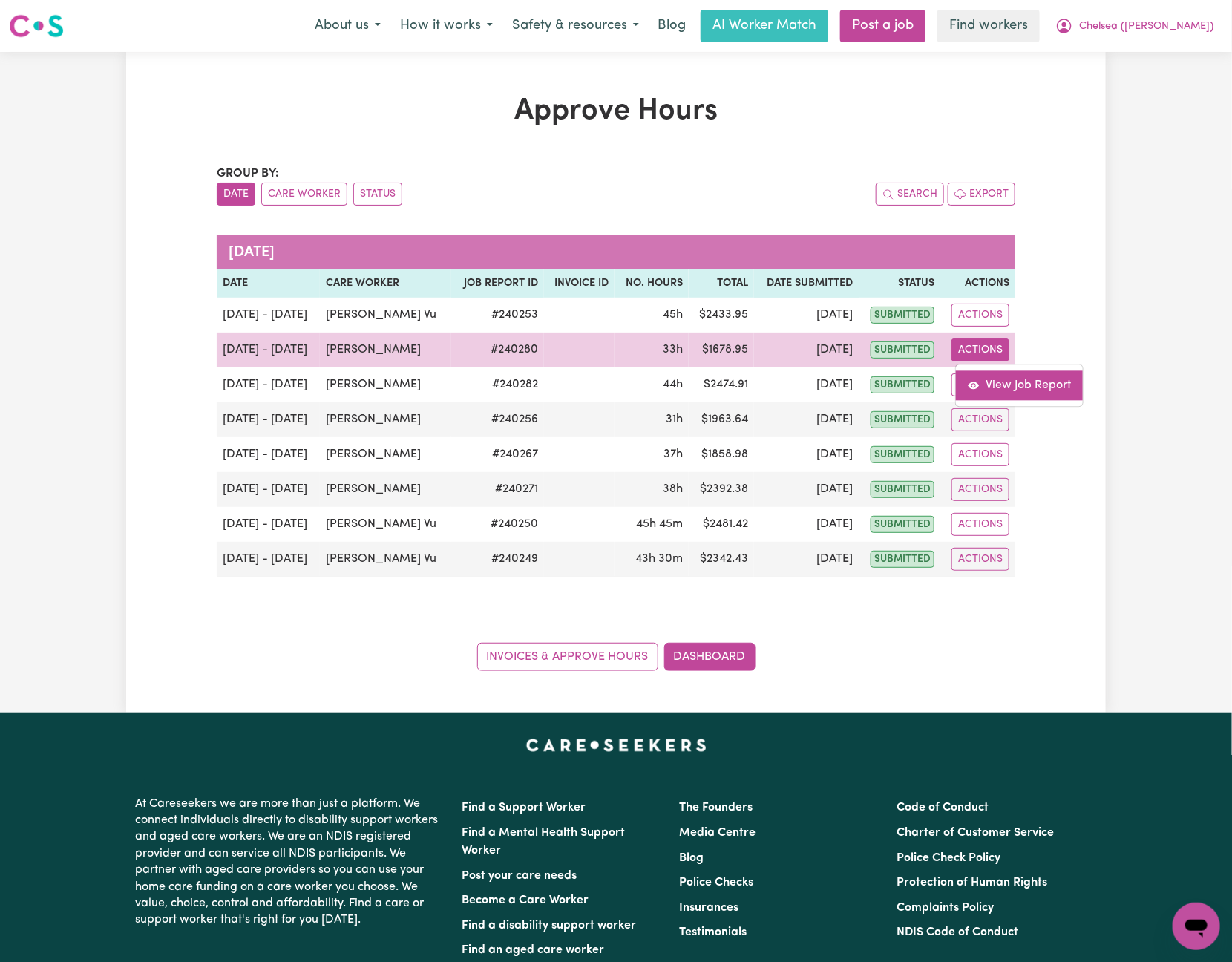
select select "pm"
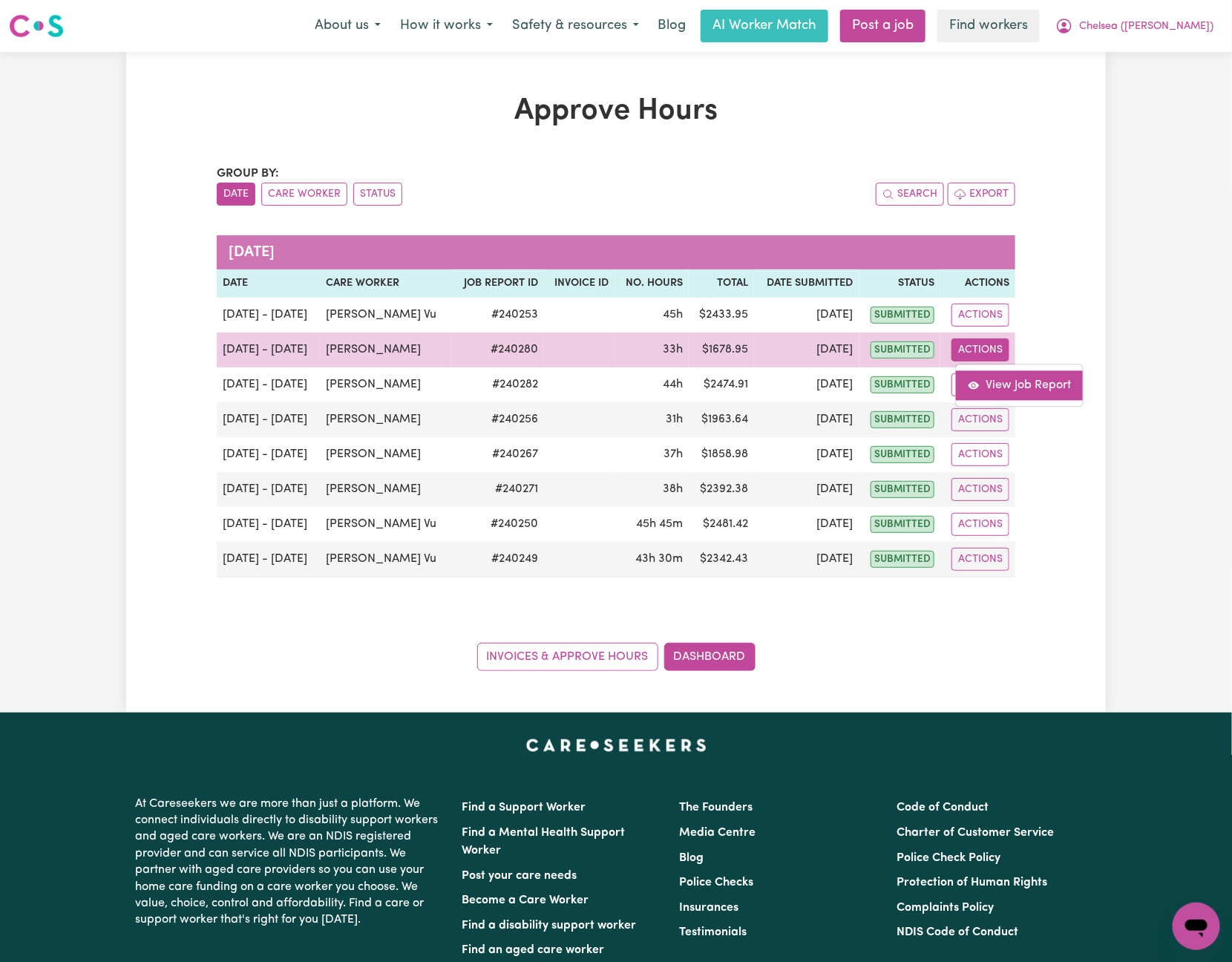
select select "pm"
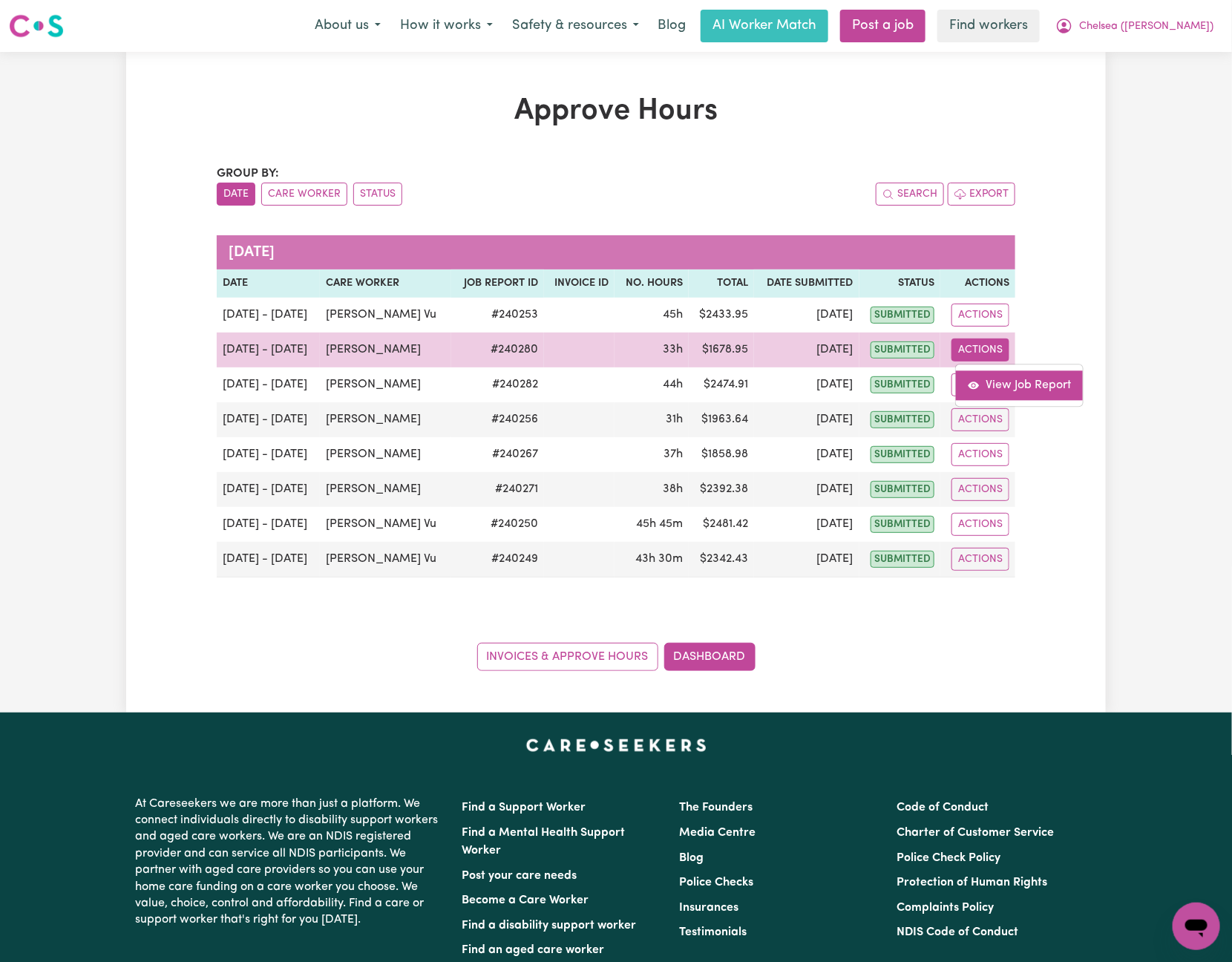
select select "pm"
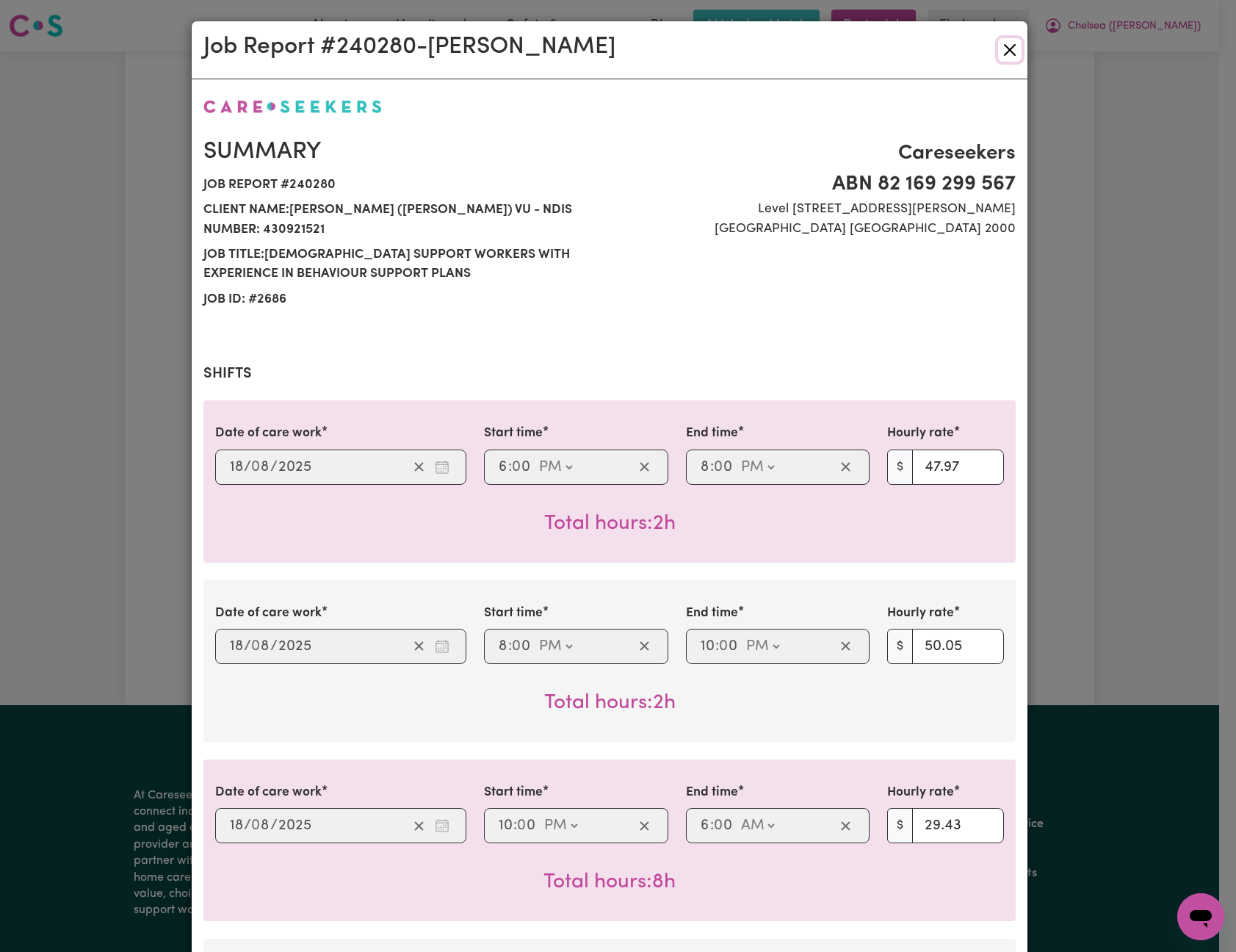
click at [1008, 50] on button "Close" at bounding box center [1010, 49] width 24 height 24
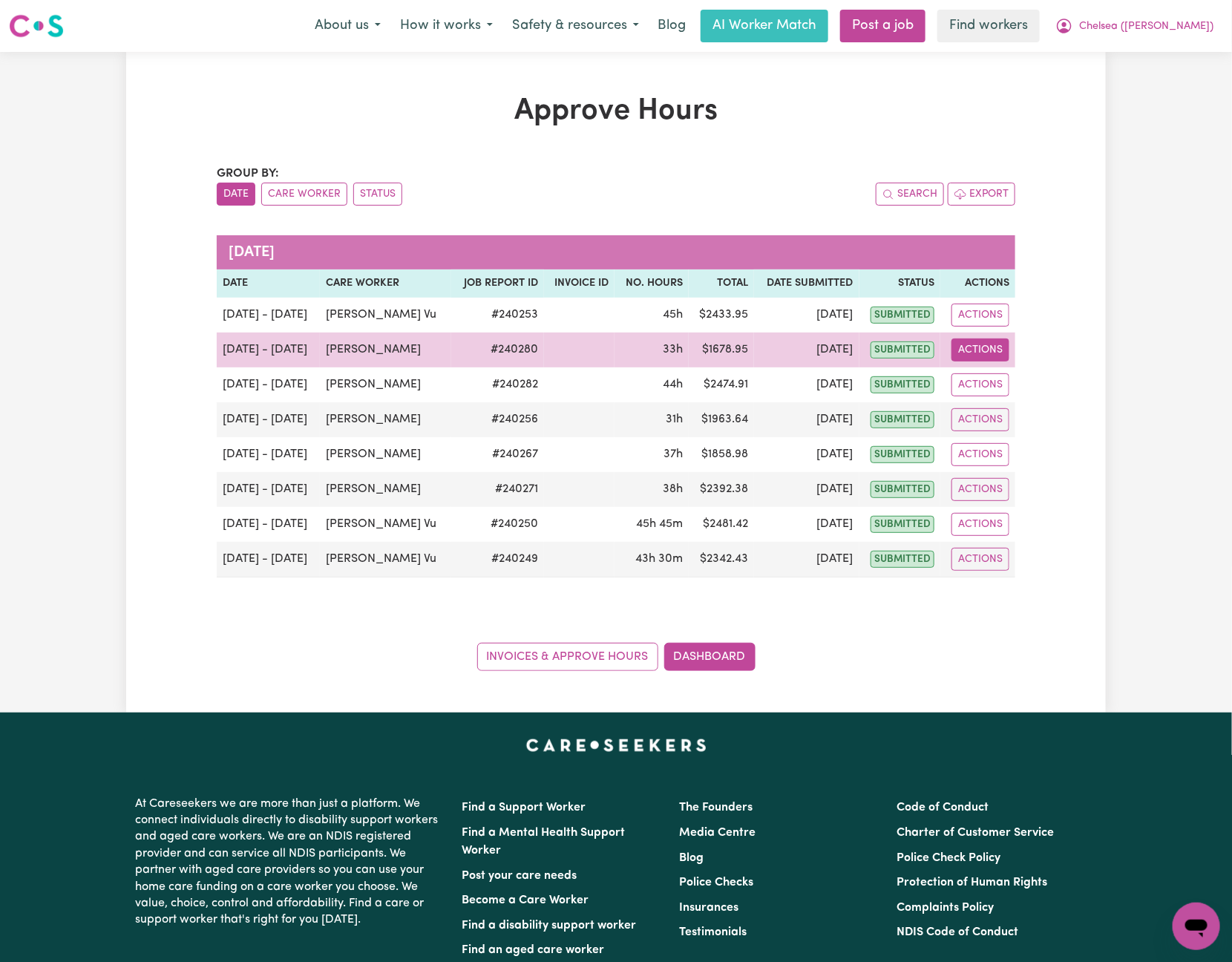
click at [975, 357] on button "Actions" at bounding box center [980, 350] width 57 height 23
click at [996, 383] on link "View Job Report" at bounding box center [1019, 386] width 127 height 30
select select "pm"
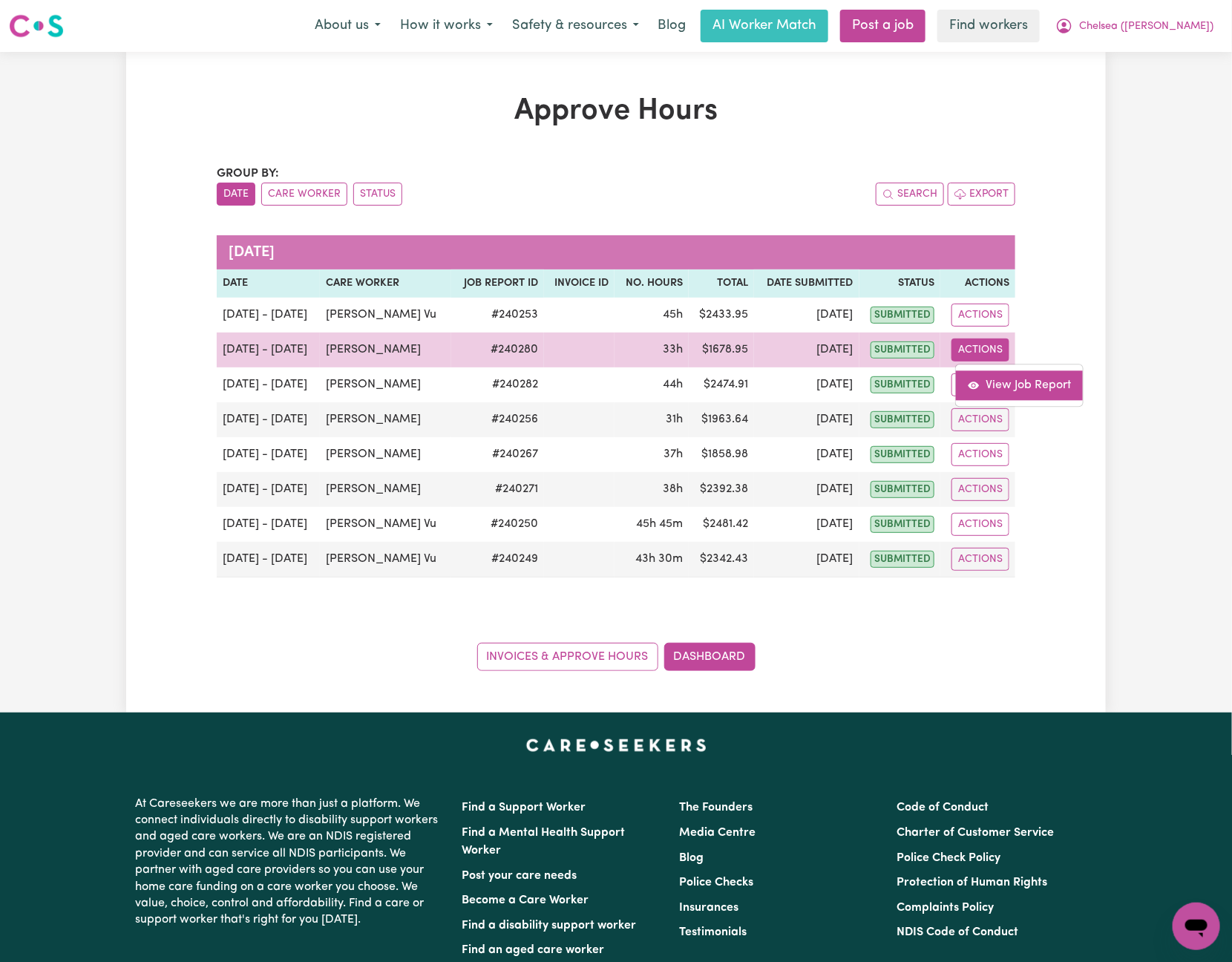
select select "pm"
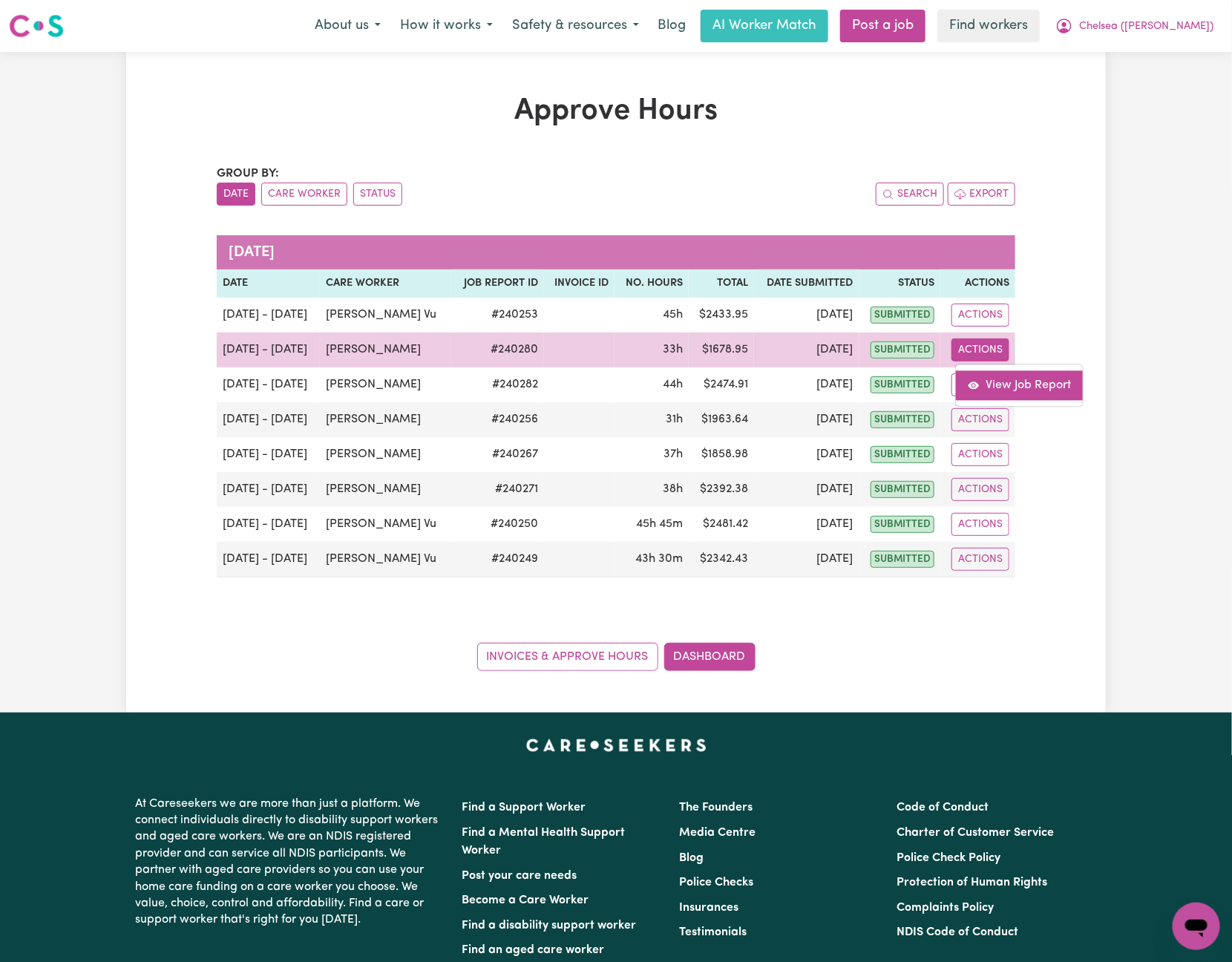
select select "pm"
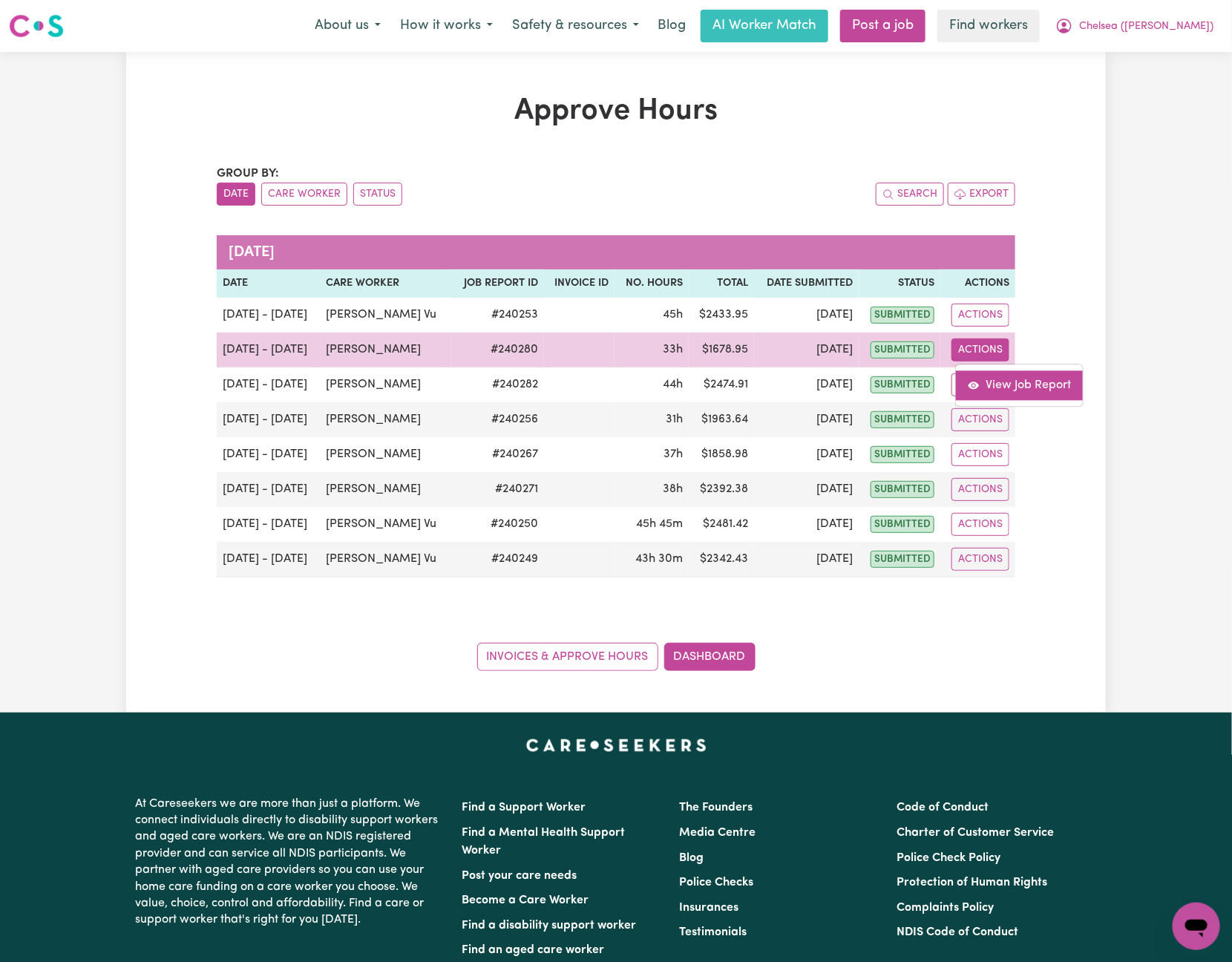
select select "pm"
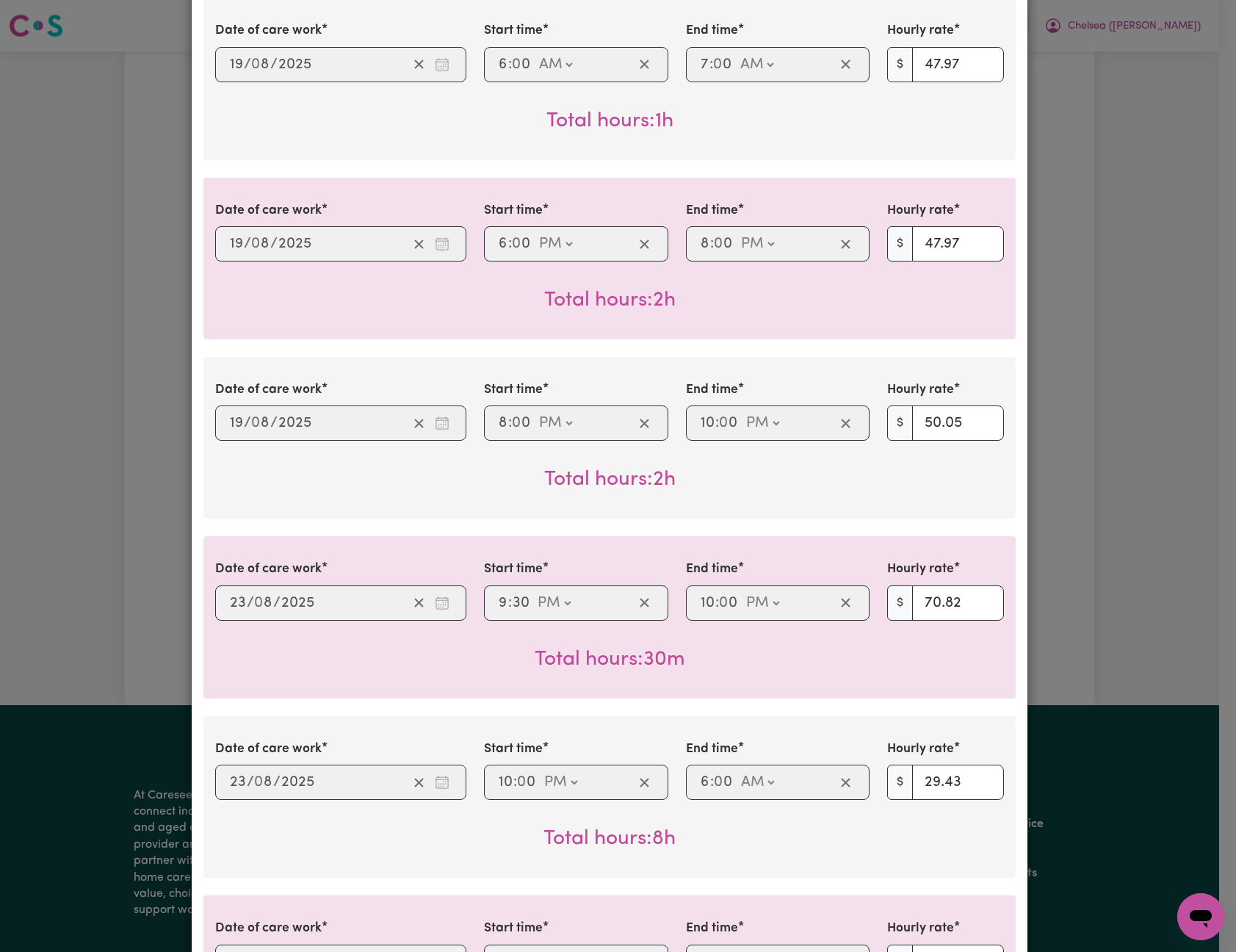
scroll to position [1762, 0]
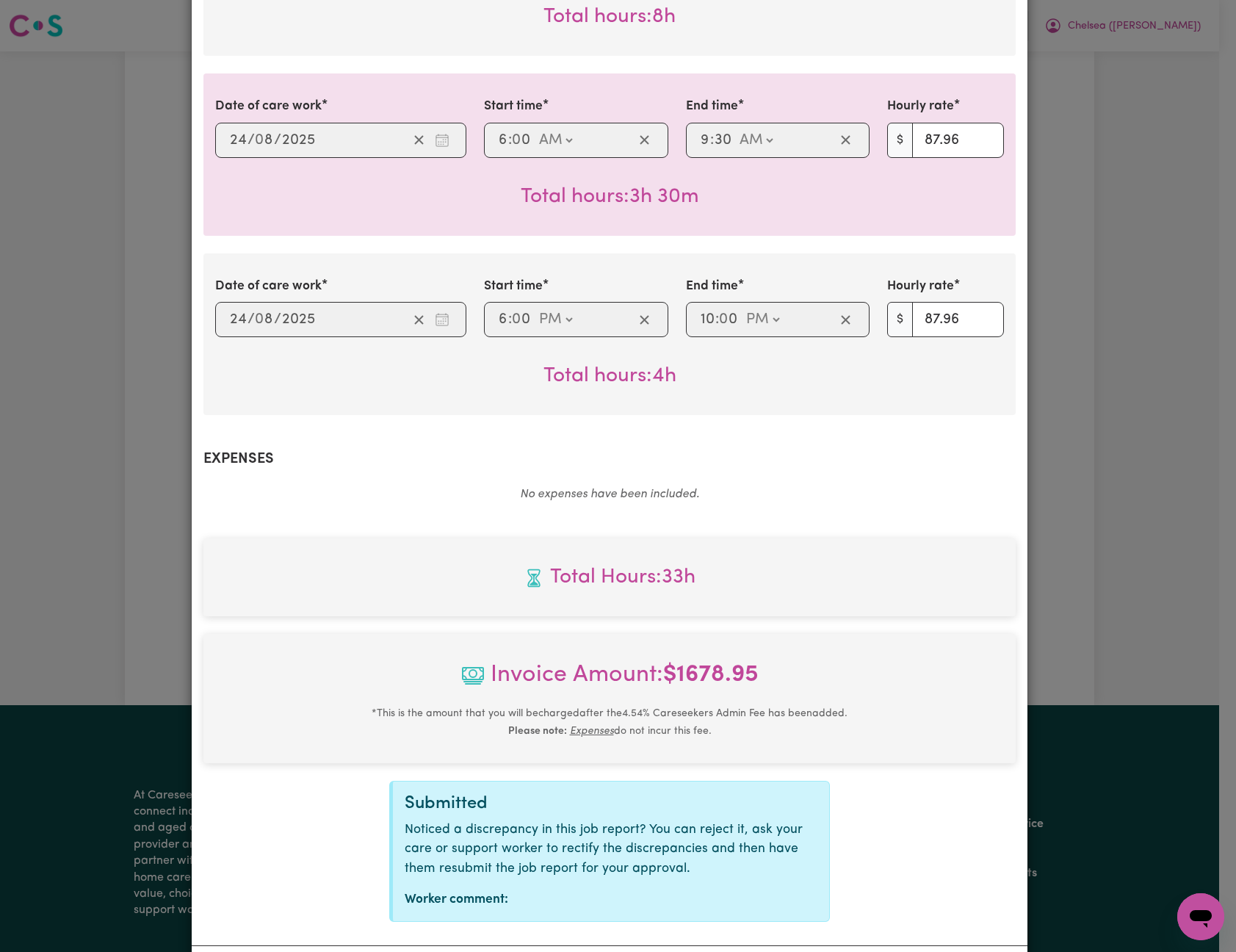
click at [1149, 448] on div "Job Report # 240280 - [GEOGRAPHIC_DATA][PERSON_NAME] Summary Job report # 24028…" at bounding box center [618, 476] width 1236 height 952
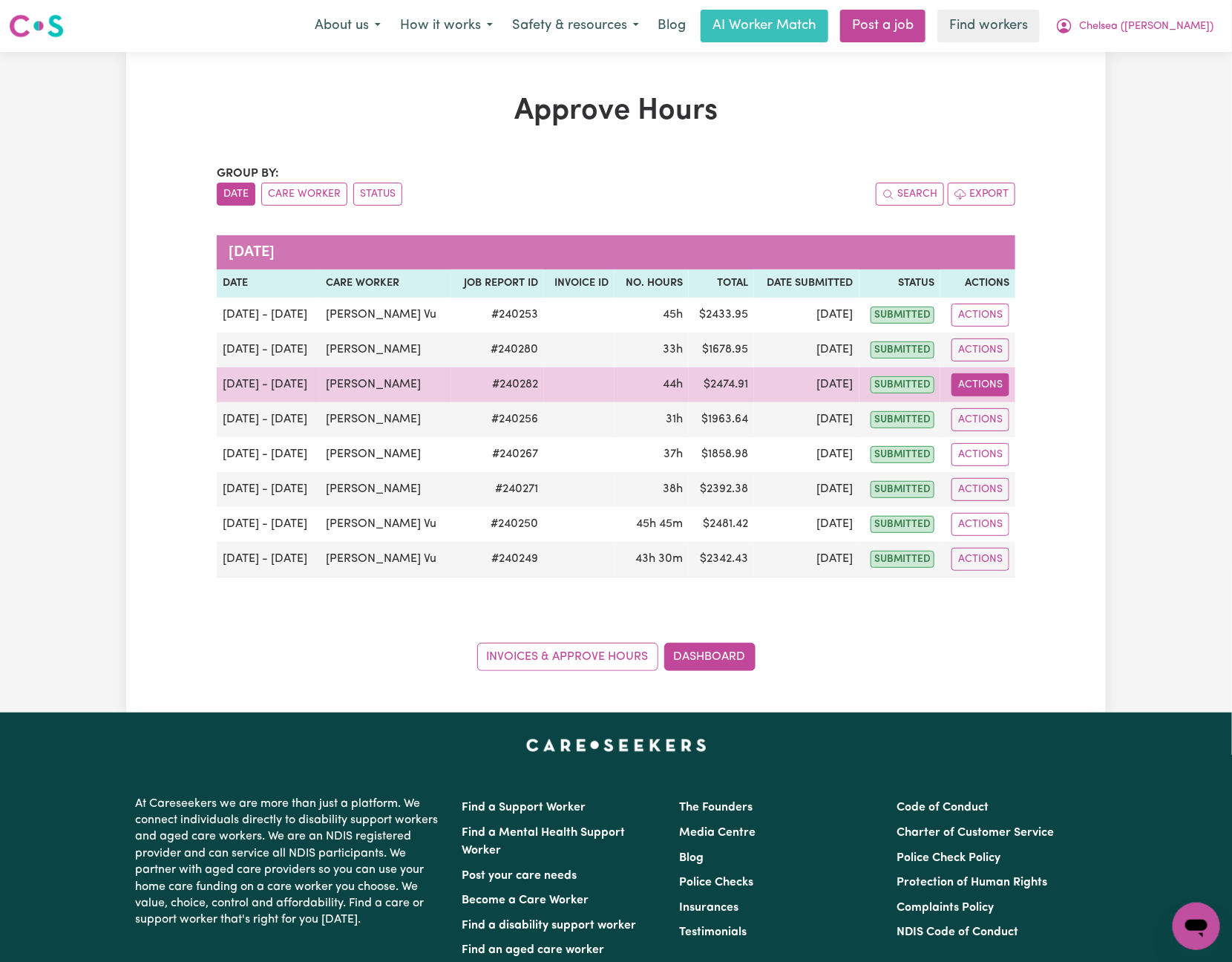
click at [983, 385] on button "Actions" at bounding box center [980, 385] width 57 height 23
click at [1014, 424] on link "View Job Report" at bounding box center [1019, 420] width 127 height 30
select select "pm"
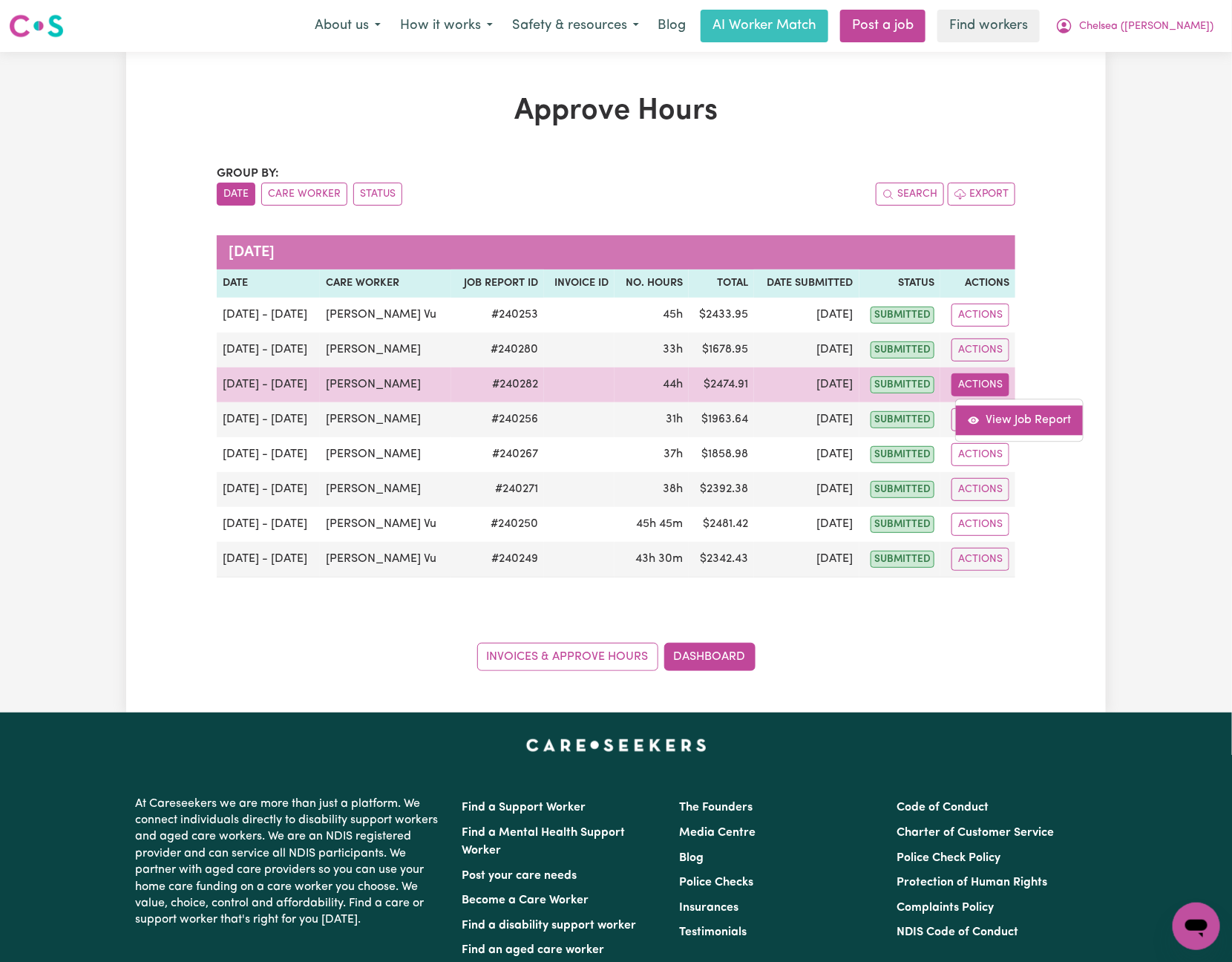
select select "pm"
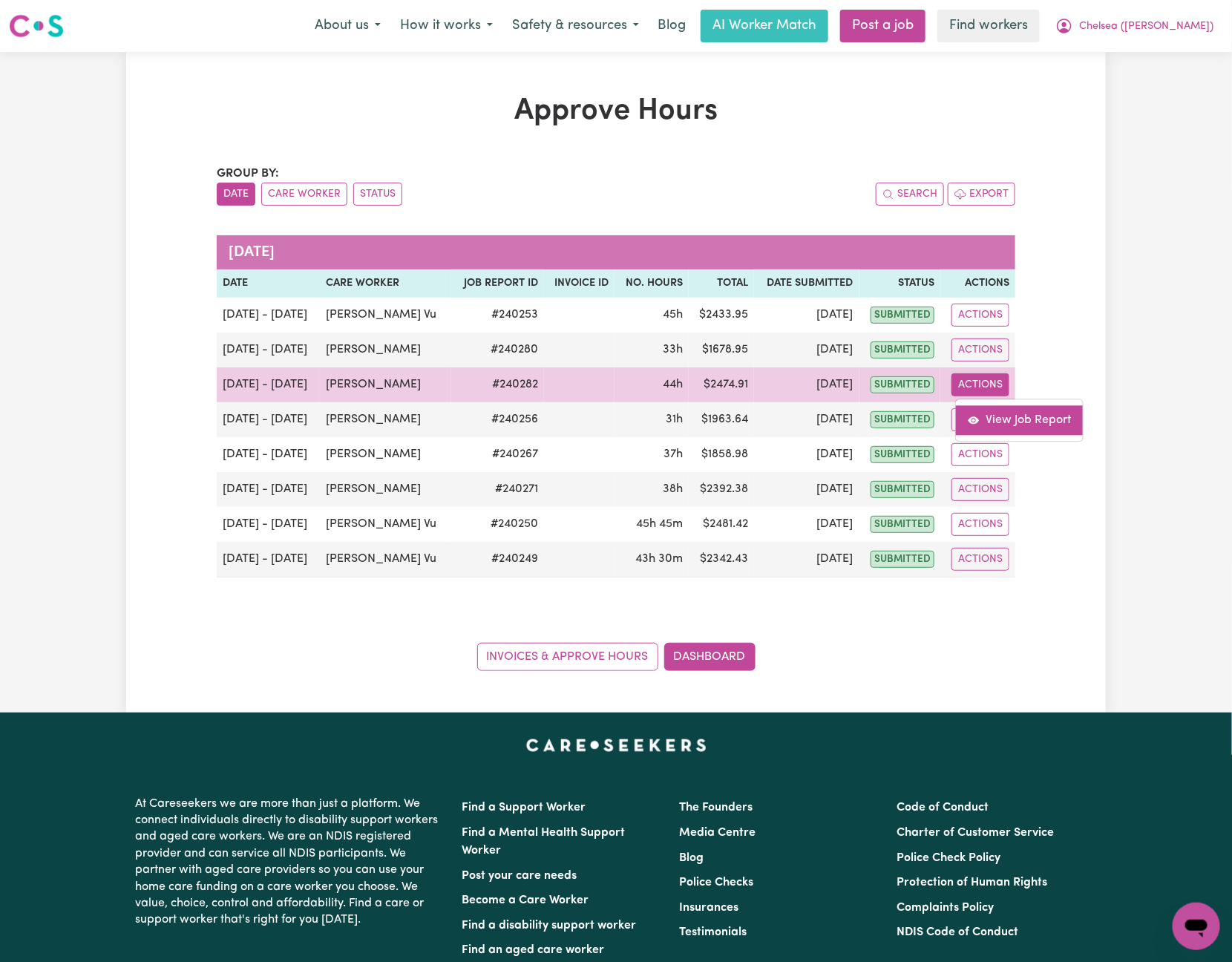
select select "pm"
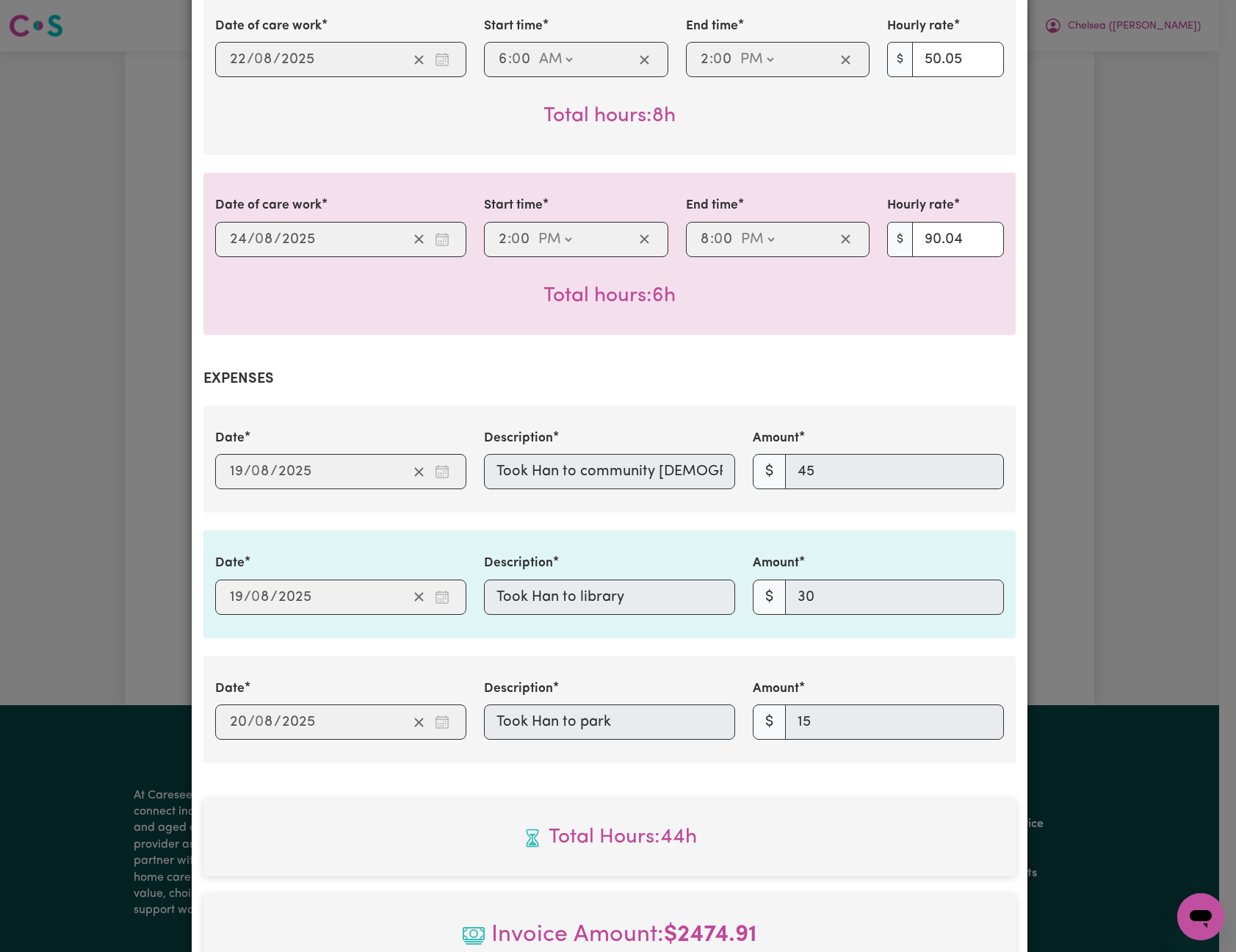
scroll to position [1296, 0]
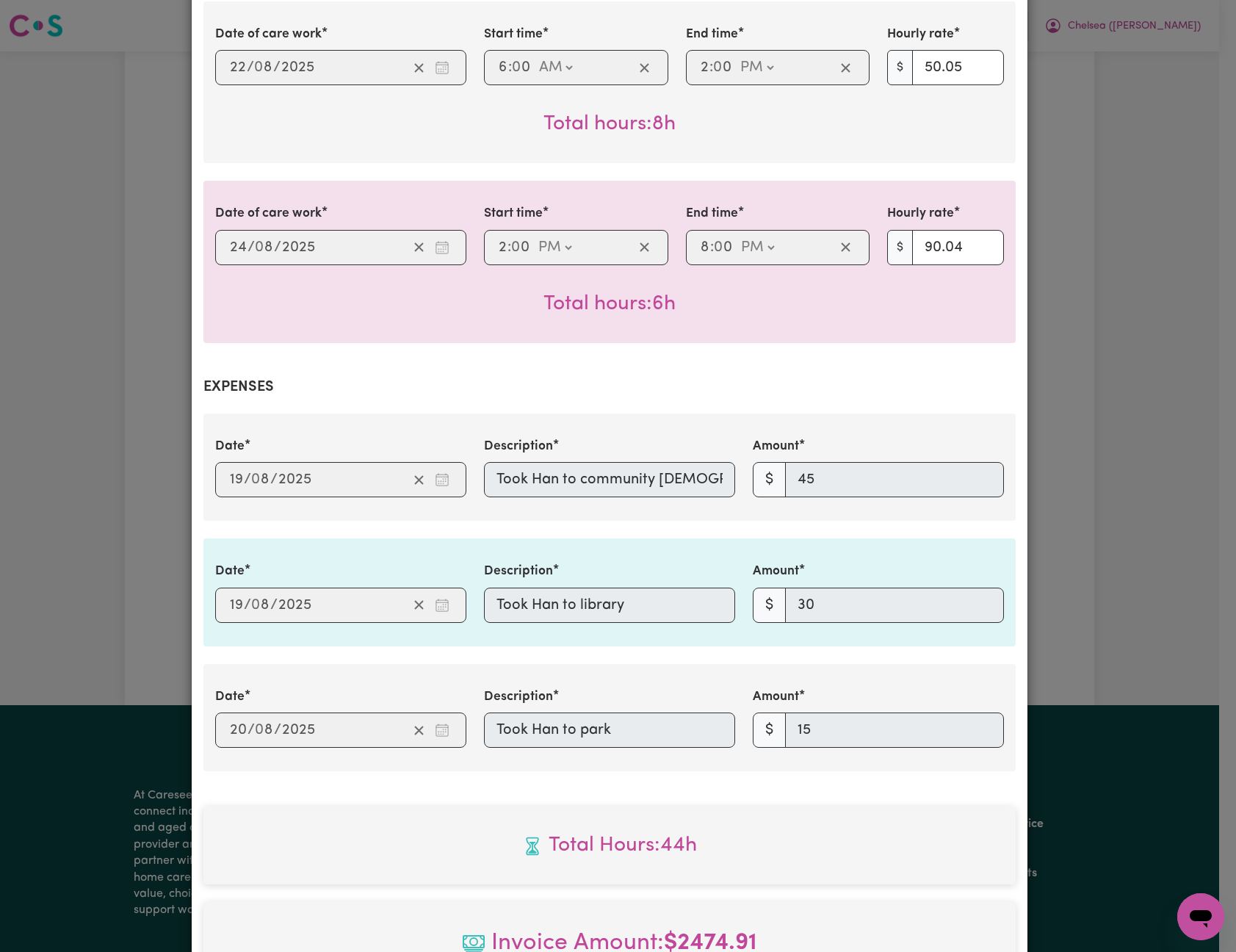
click at [445, 590] on div "Date [DATE] 19 / 0 8 / 2025 Description Took Han to library Amount $ 30" at bounding box center [609, 592] width 806 height 60
drag, startPoint x: 694, startPoint y: 548, endPoint x: 463, endPoint y: 720, distance: 288.0
click at [463, 720] on div "Date [DATE] 20 / 0 8 / 2025 Description Took Han to park Amount $ 15" at bounding box center [609, 717] width 806 height 60
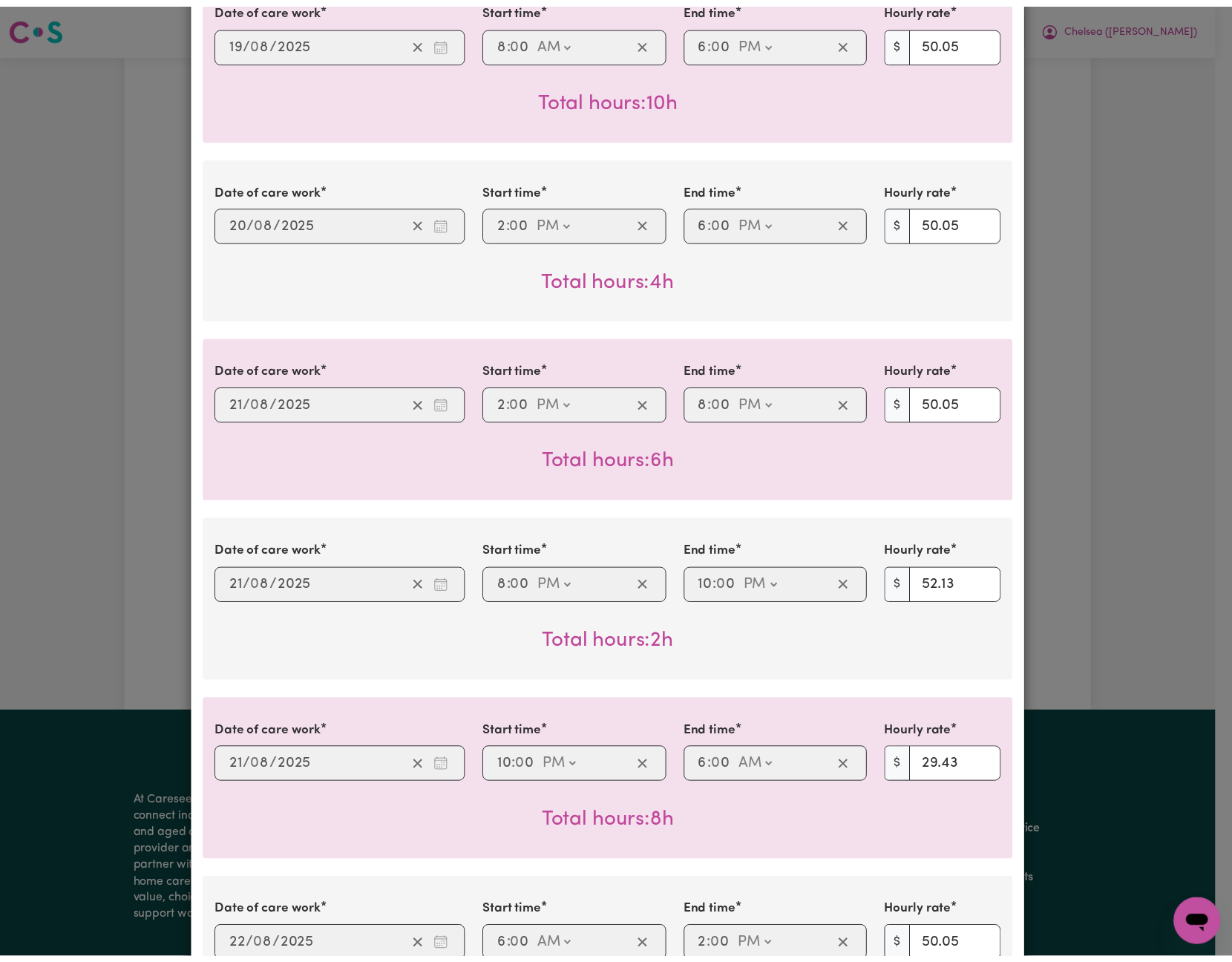
scroll to position [0, 0]
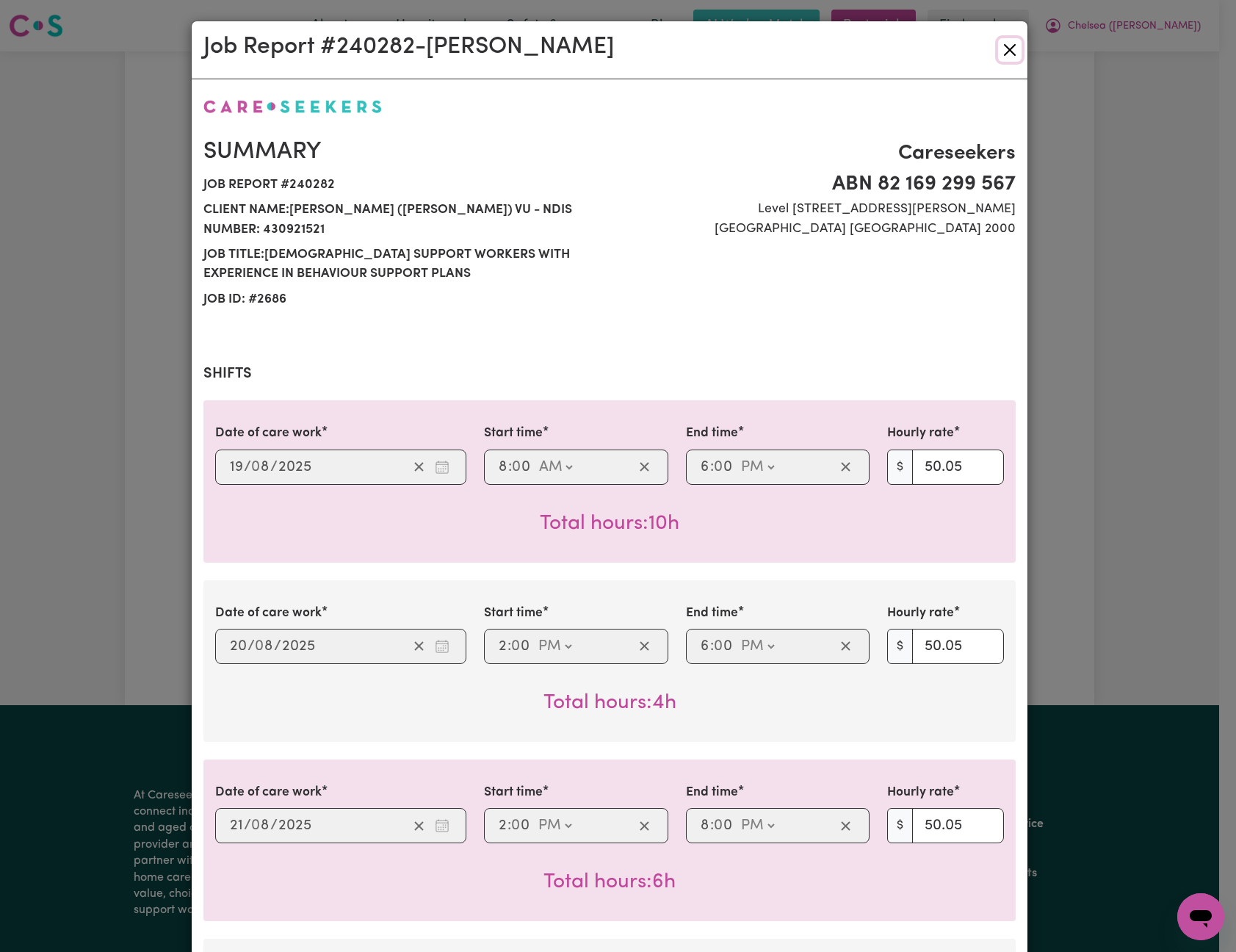
drag, startPoint x: 1010, startPoint y: 43, endPoint x: 985, endPoint y: 60, distance: 30.2
click at [1010, 43] on button "Close" at bounding box center [1010, 49] width 24 height 24
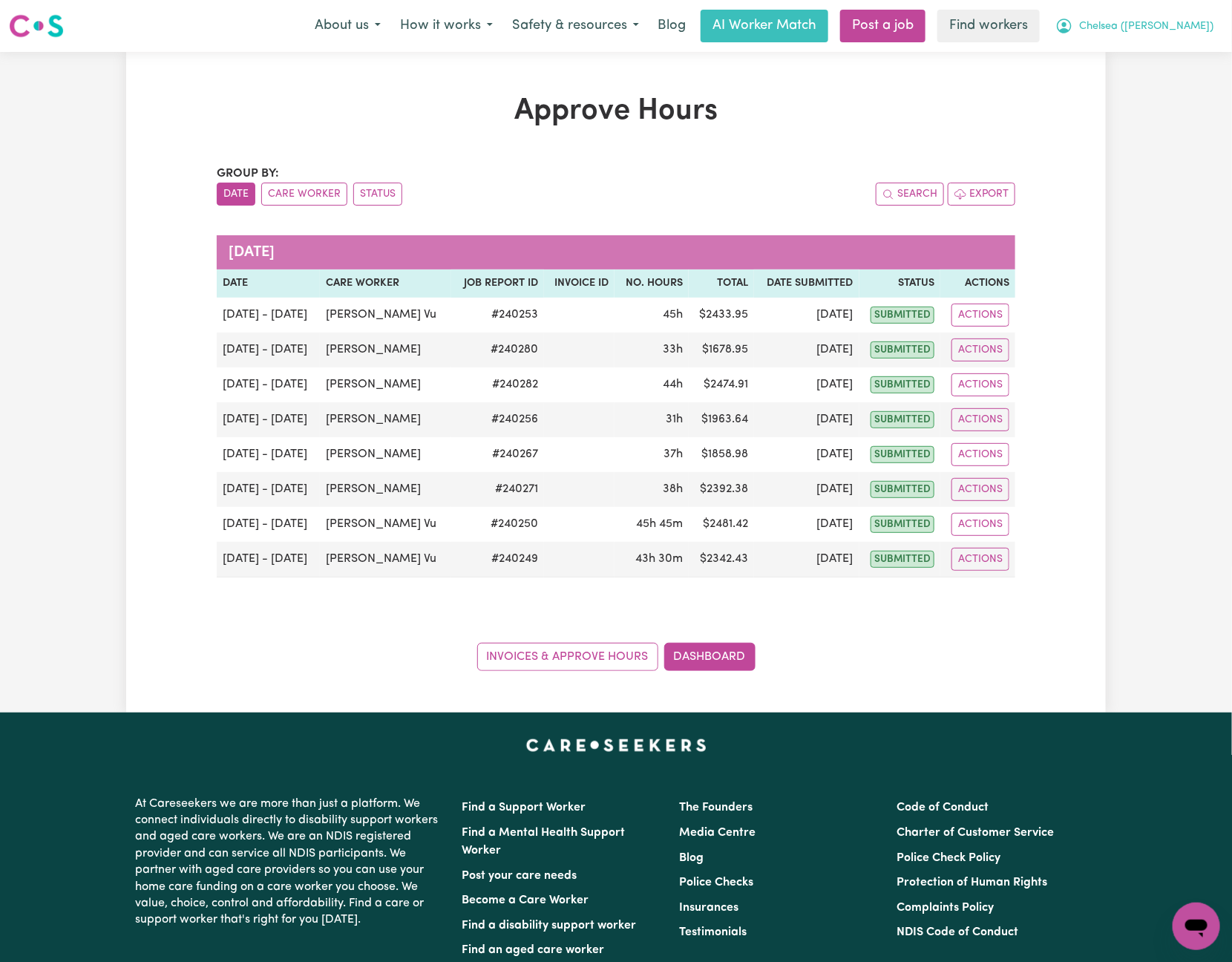
click at [1192, 27] on span "Chelsea ([PERSON_NAME])" at bounding box center [1145, 27] width 134 height 17
click at [1194, 87] on link "Logout" at bounding box center [1164, 86] width 117 height 28
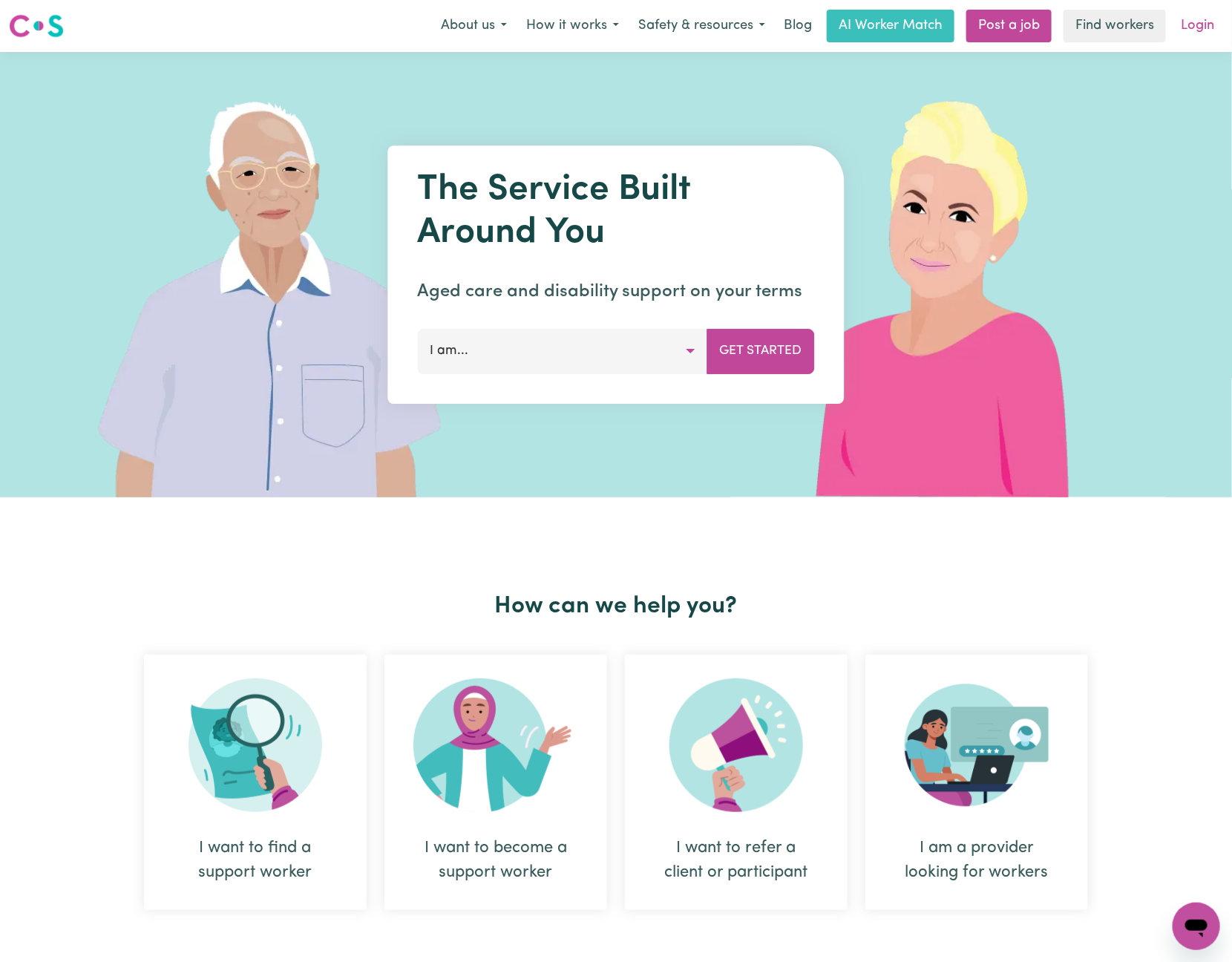
click at [1200, 21] on link "Login" at bounding box center [1197, 26] width 51 height 32
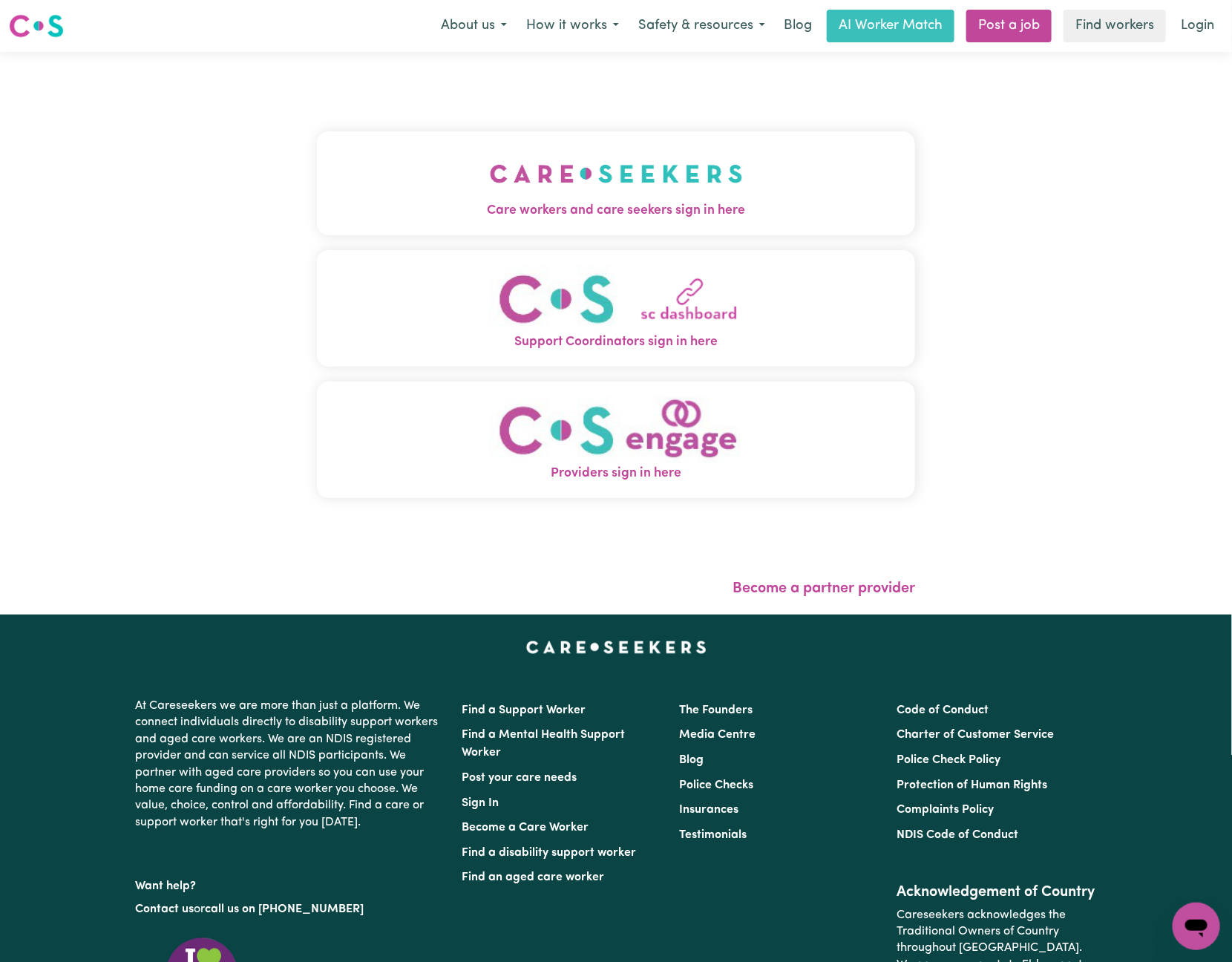
drag, startPoint x: 426, startPoint y: 197, endPoint x: 399, endPoint y: 172, distance: 36.8
click at [490, 194] on img "Care workers and care seekers sign in here" at bounding box center [616, 174] width 253 height 55
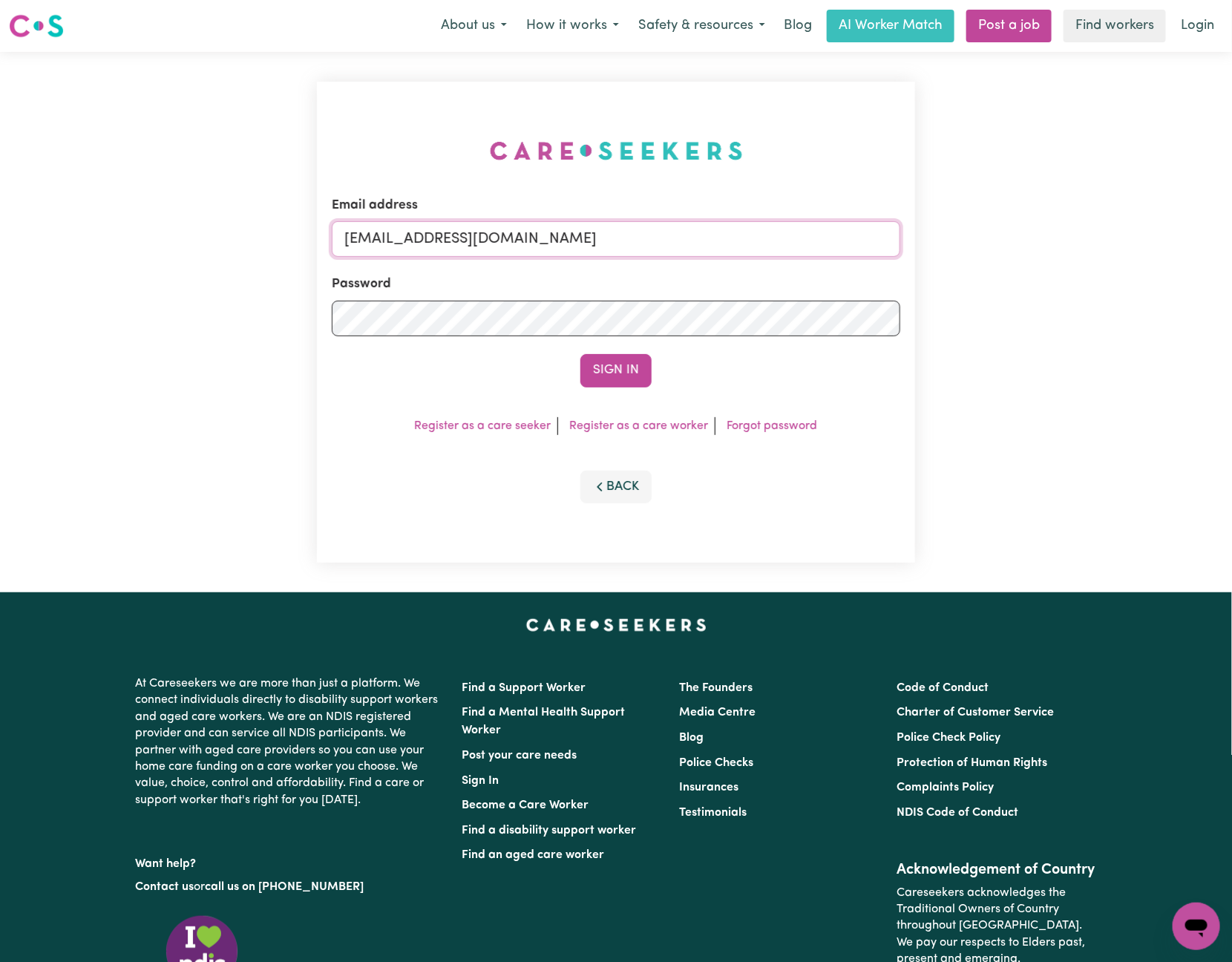
drag, startPoint x: 425, startPoint y: 234, endPoint x: 1071, endPoint y: 242, distance: 646.0
click at [1066, 242] on div "Email address [EMAIL_ADDRESS][DOMAIN_NAME] Password Sign In Register as a care …" at bounding box center [616, 321] width 1232 height 541
paste input "LeahTaggartIC"
type input "[EMAIL_ADDRESS][DOMAIN_NAME]"
click at [581, 354] on button "Sign In" at bounding box center [616, 370] width 72 height 32
